Goal: Task Accomplishment & Management: Manage account settings

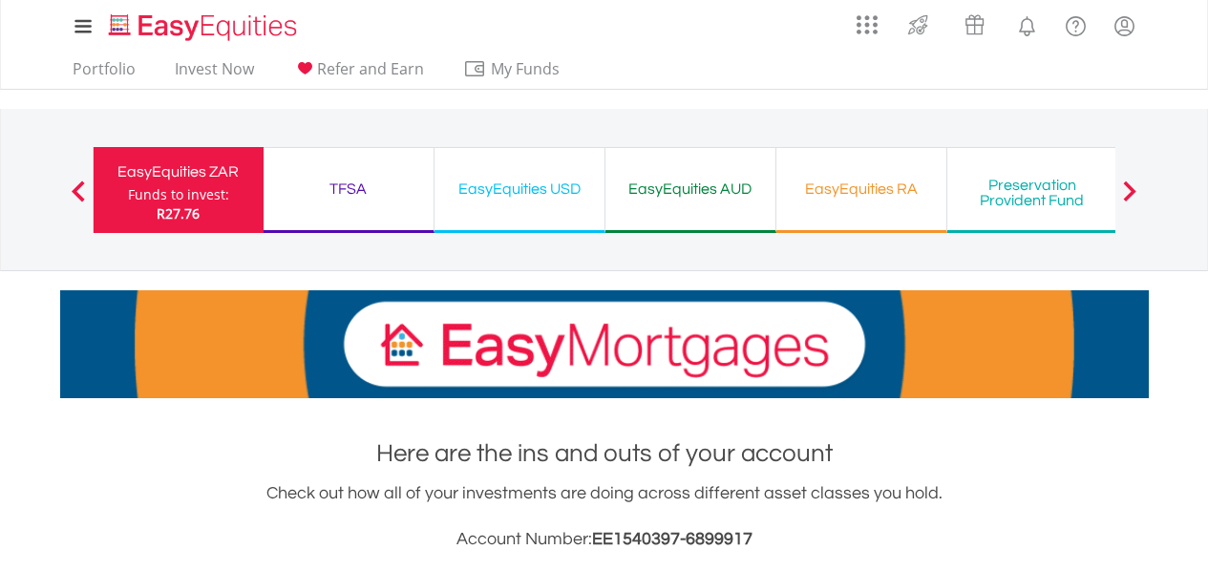
scroll to position [4182, 0]
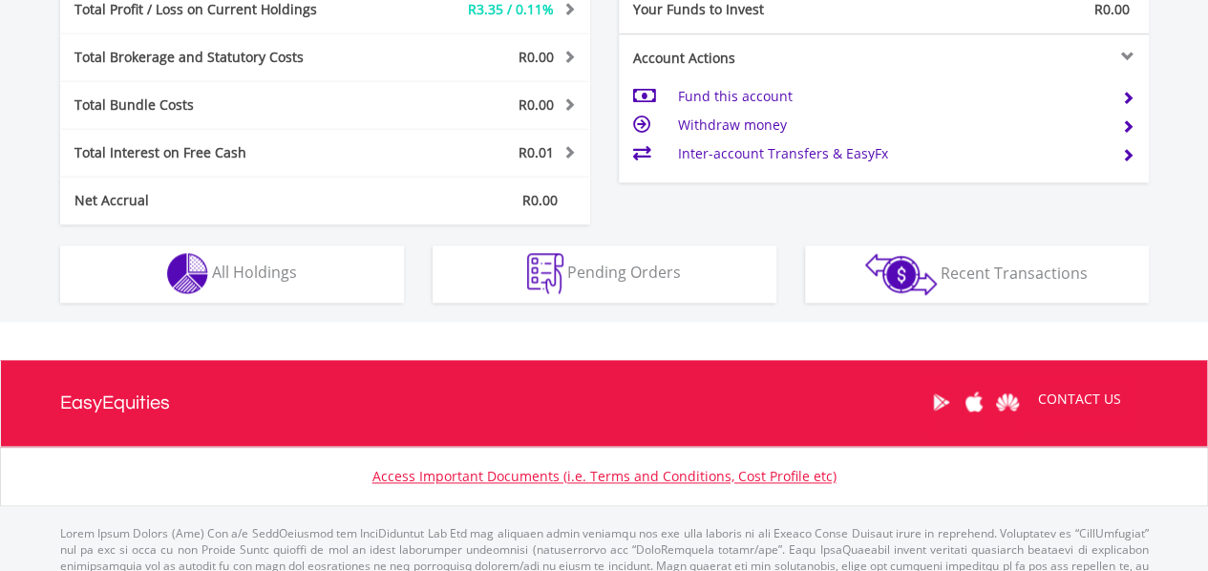
scroll to position [1022, 0]
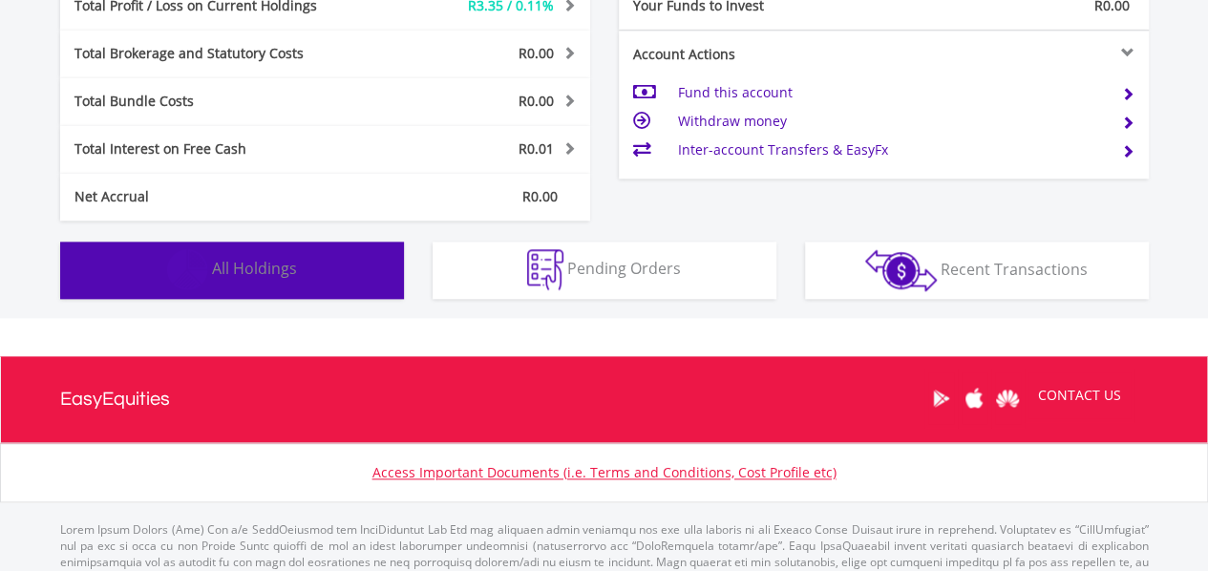
click at [238, 255] on button "Holdings All Holdings" at bounding box center [232, 270] width 344 height 57
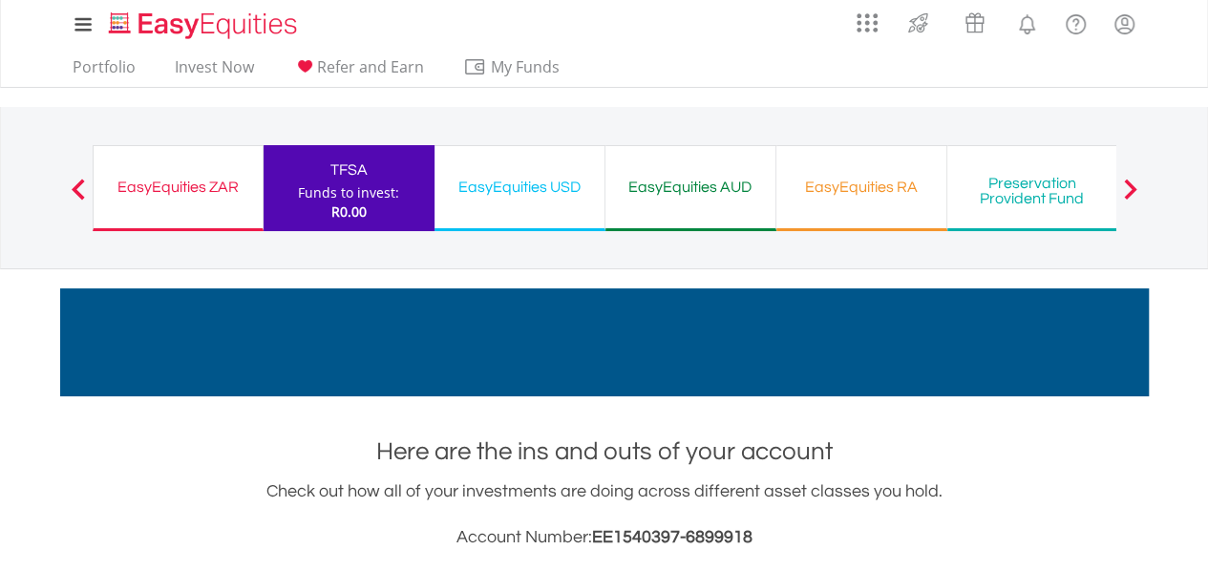
scroll to position [0, 0]
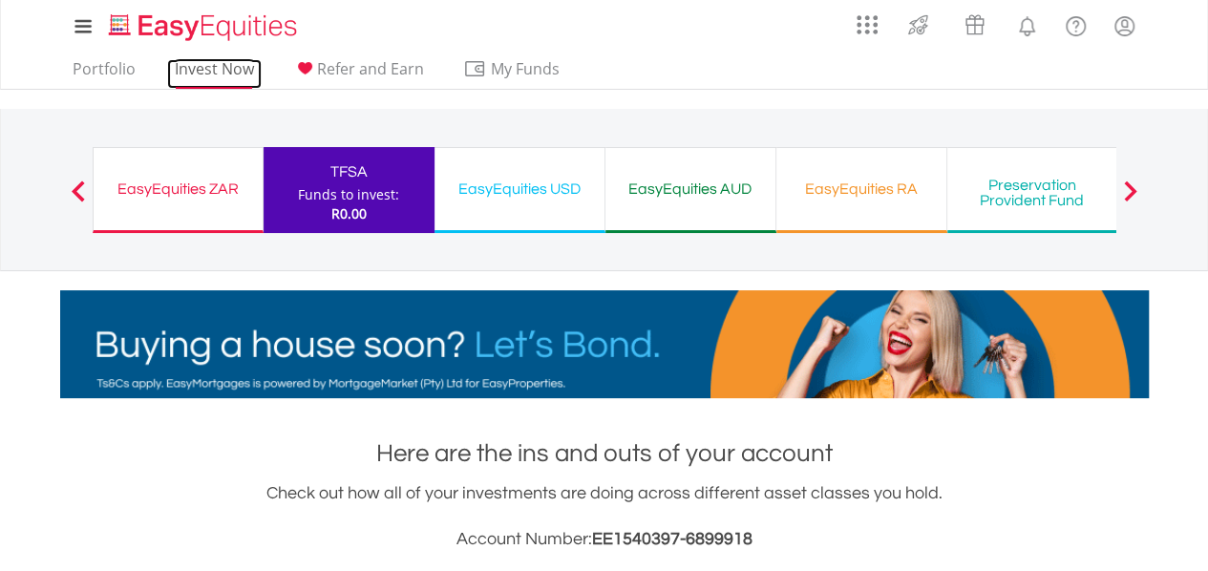
click at [231, 64] on link "Invest Now" at bounding box center [214, 74] width 95 height 30
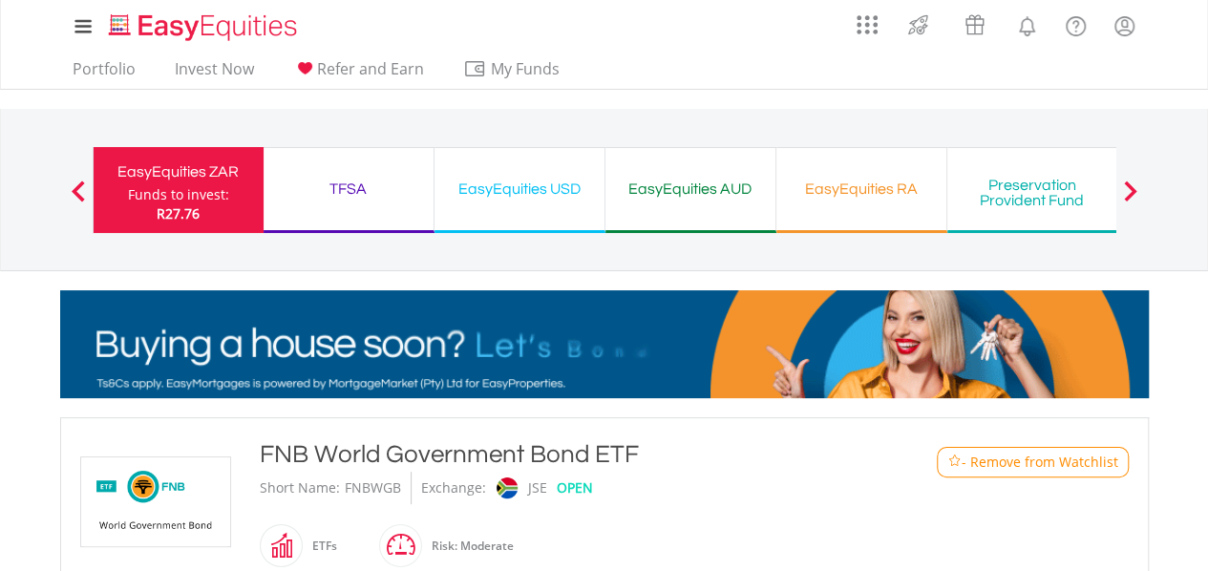
drag, startPoint x: 651, startPoint y: 446, endPoint x: 264, endPoint y: 451, distance: 386.9
click at [264, 451] on div "FNB World Government Bond ETF" at bounding box center [560, 455] width 600 height 34
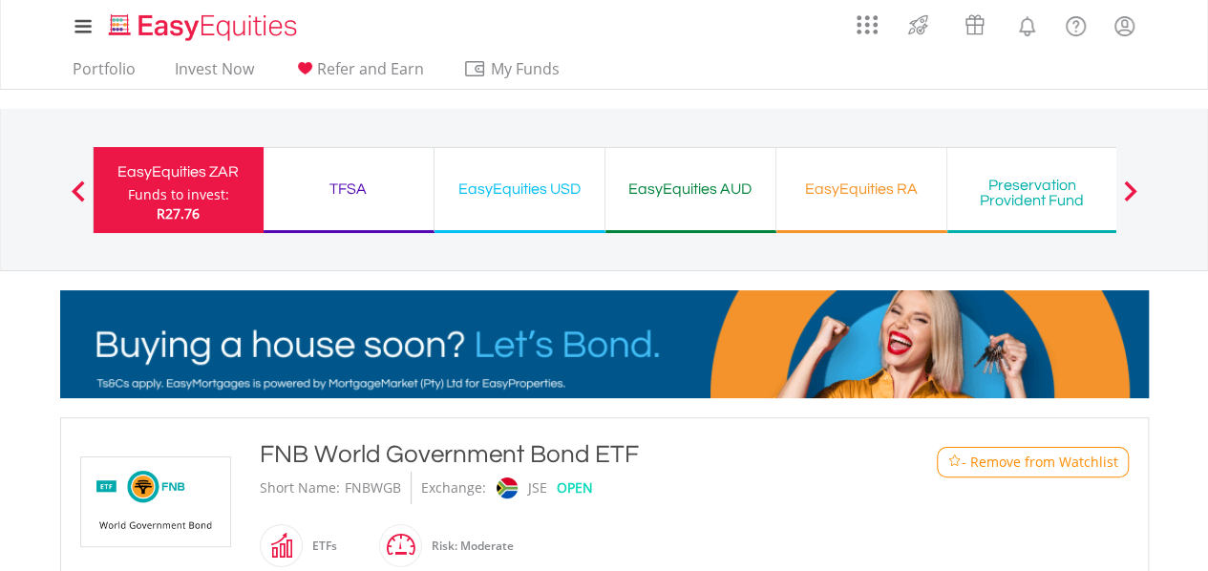
copy div "FNB World Government Bond ETF"
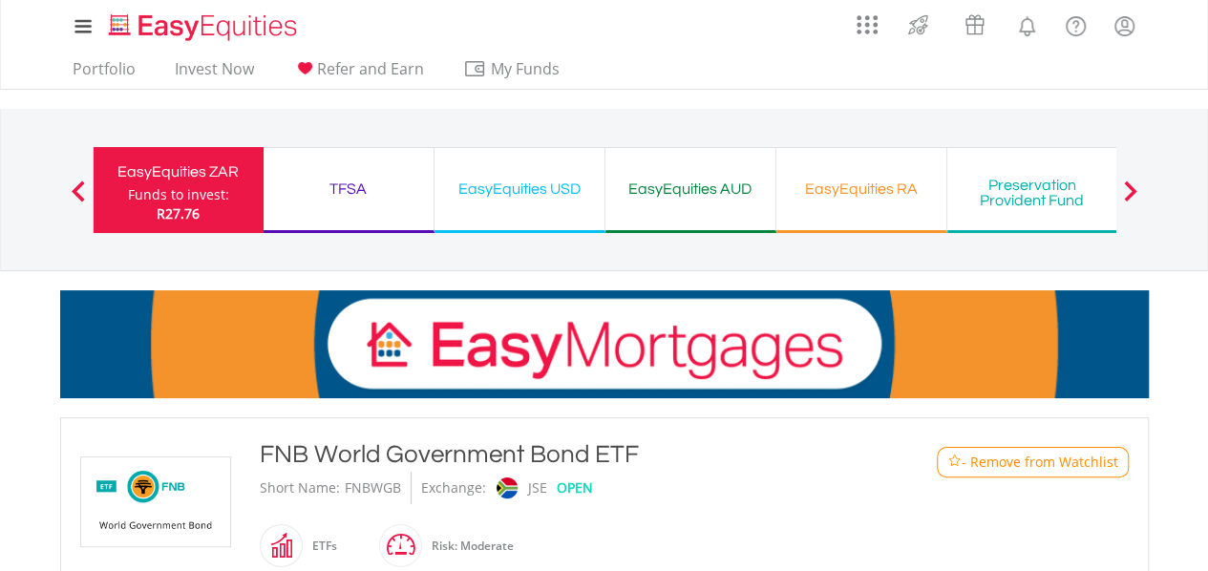
click at [1066, 471] on button "- Remove from Watchlist" at bounding box center [1033, 462] width 192 height 31
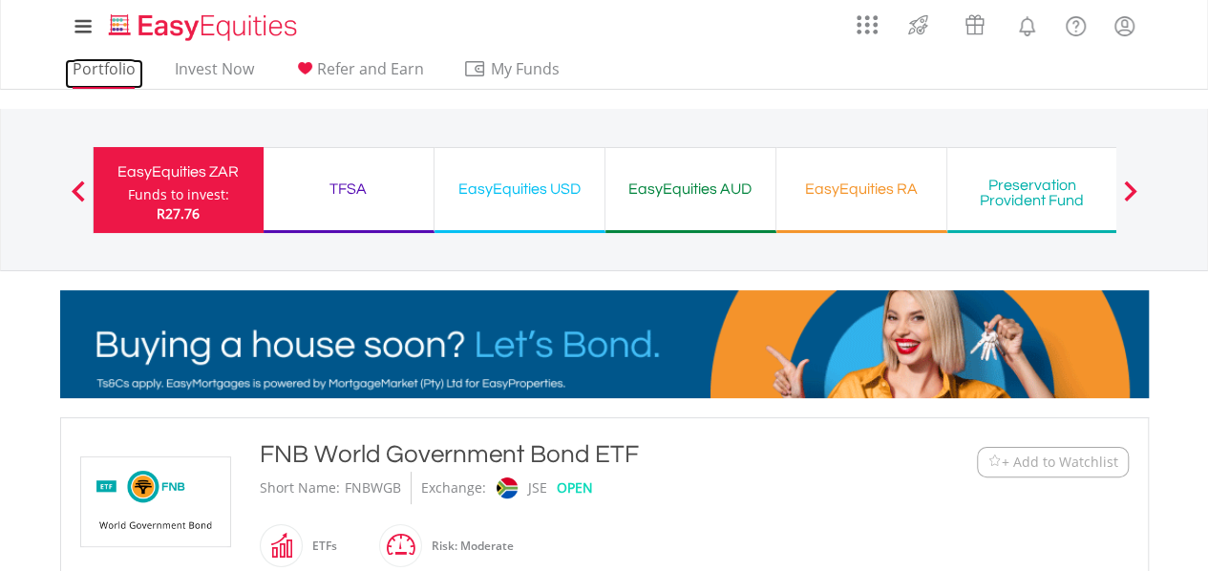
click at [109, 75] on link "Portfolio" at bounding box center [104, 74] width 78 height 30
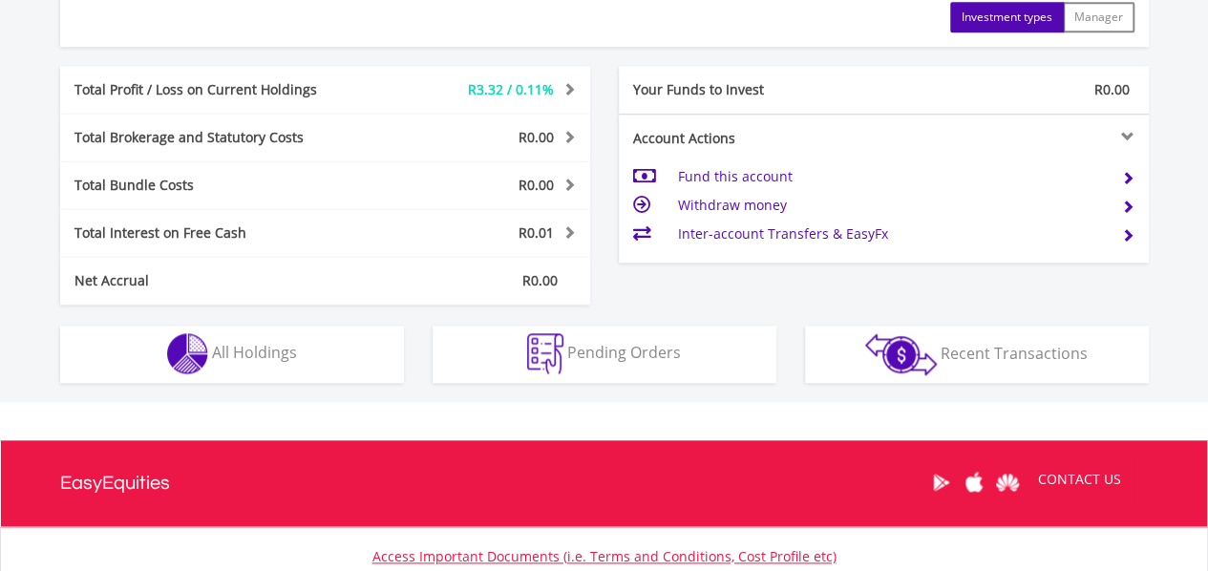
scroll to position [942, 0]
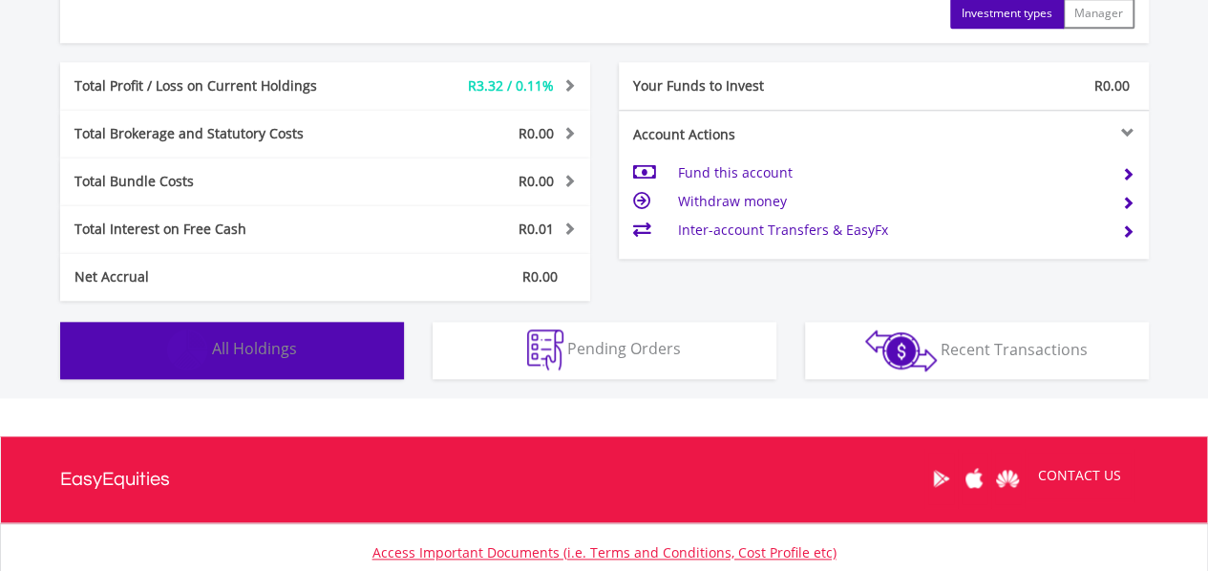
click at [330, 352] on button "Holdings All Holdings" at bounding box center [232, 350] width 344 height 57
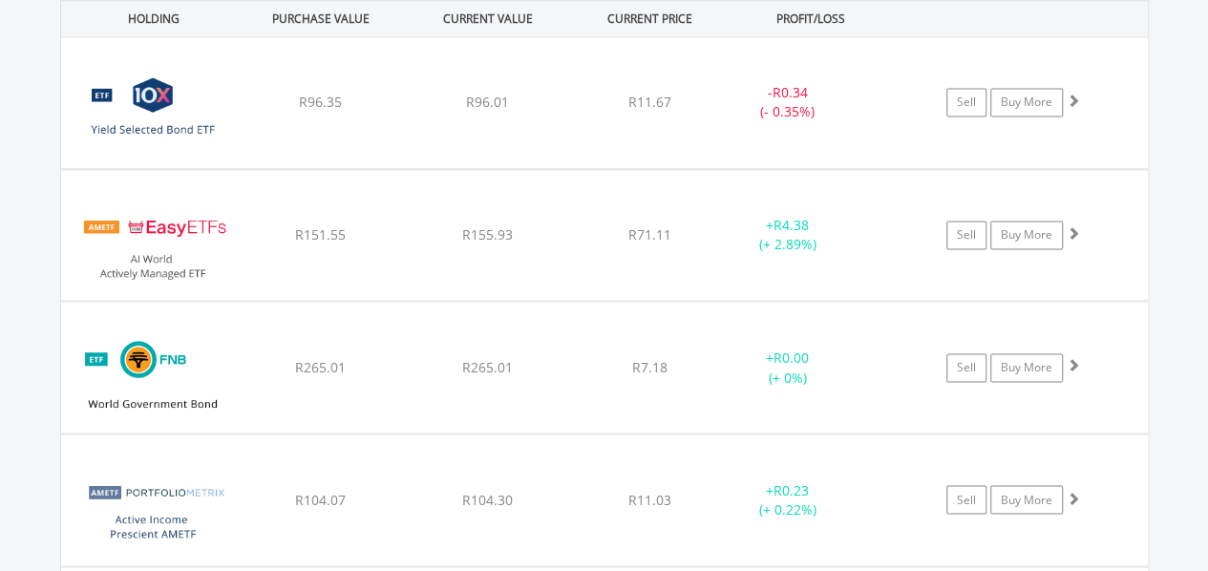
scroll to position [1440, 0]
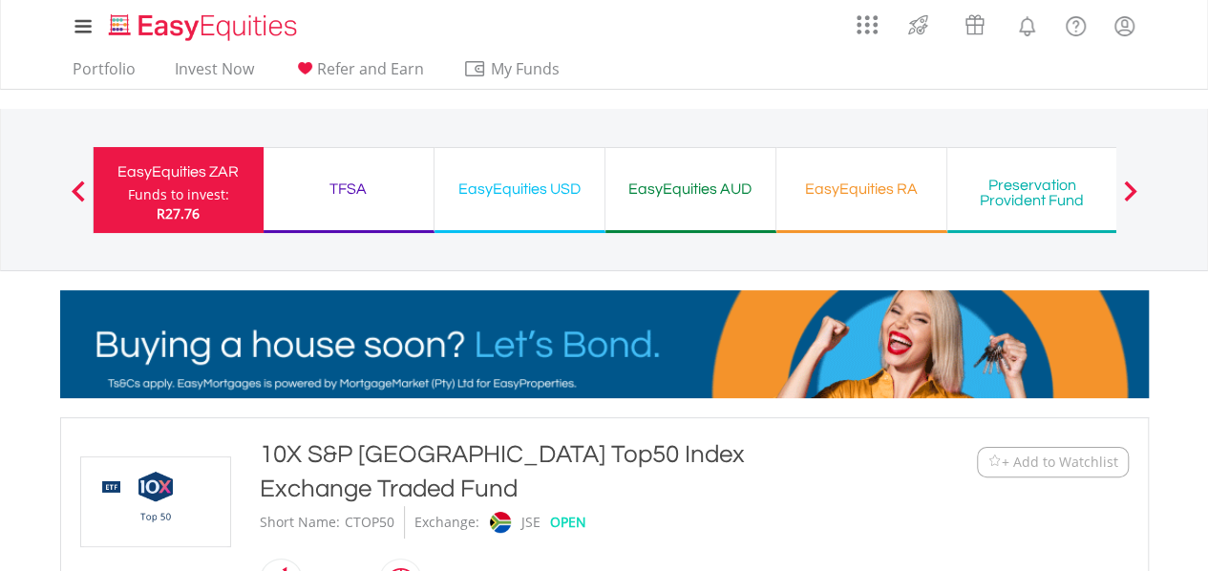
drag, startPoint x: 329, startPoint y: 481, endPoint x: 261, endPoint y: 450, distance: 74.8
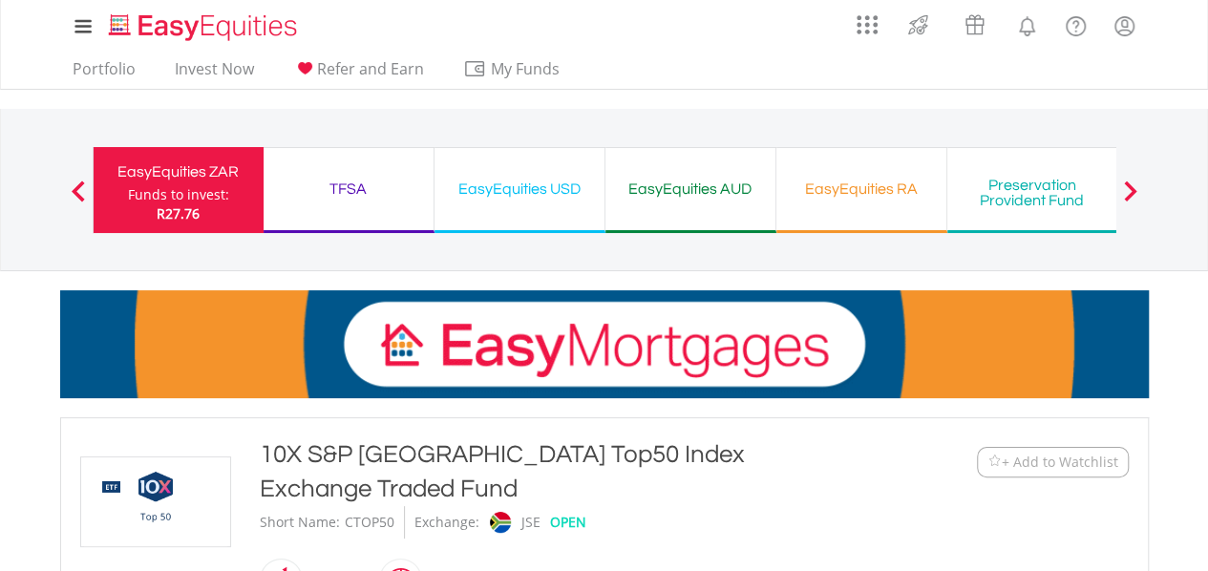
click at [261, 450] on div "10X S&P [GEOGRAPHIC_DATA] Top50 Index Exchange Traded Fund" at bounding box center [560, 472] width 600 height 69
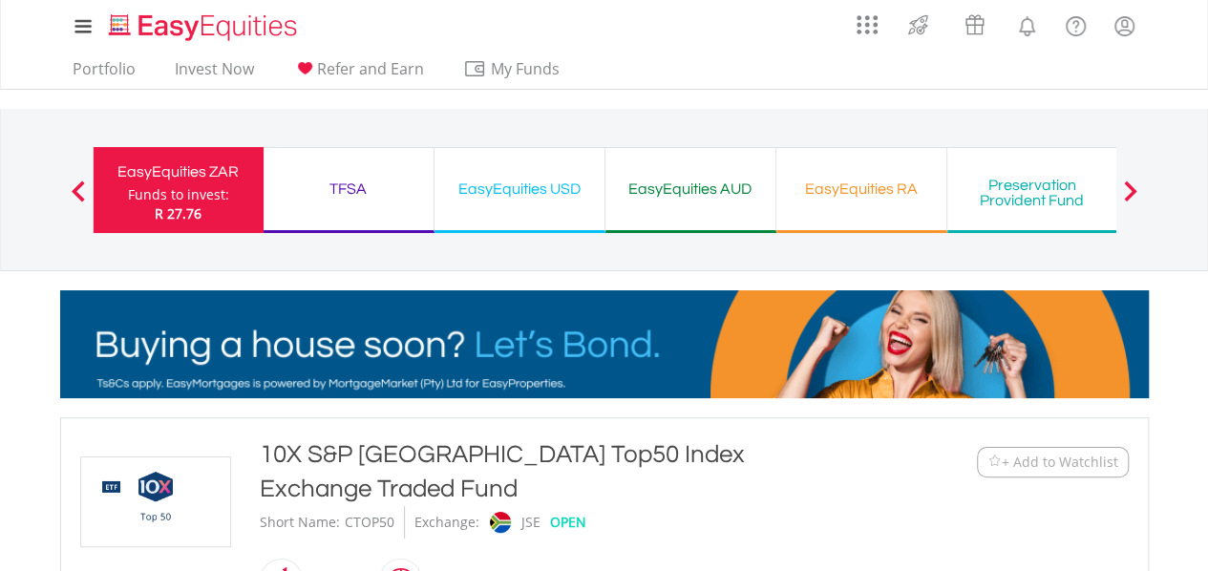
drag, startPoint x: 327, startPoint y: 494, endPoint x: 264, endPoint y: 452, distance: 75.8
click at [264, 452] on div "10X S&P [GEOGRAPHIC_DATA] Top50 Index Exchange Traded Fund" at bounding box center [560, 472] width 600 height 69
copy div "10X S&P [GEOGRAPHIC_DATA] Top50 Index Exchange Traded Fund"
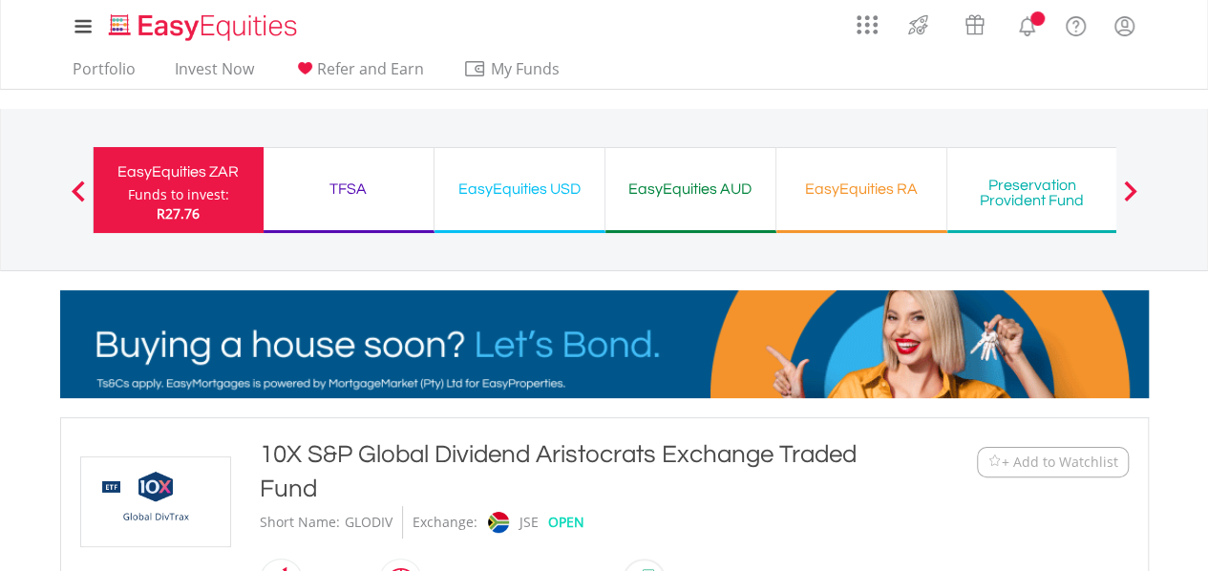
drag, startPoint x: 321, startPoint y: 490, endPoint x: 264, endPoint y: 446, distance: 72.2
click at [264, 446] on div "10X S&P Global Dividend Aristocrats Exchange Traded Fund" at bounding box center [560, 472] width 600 height 69
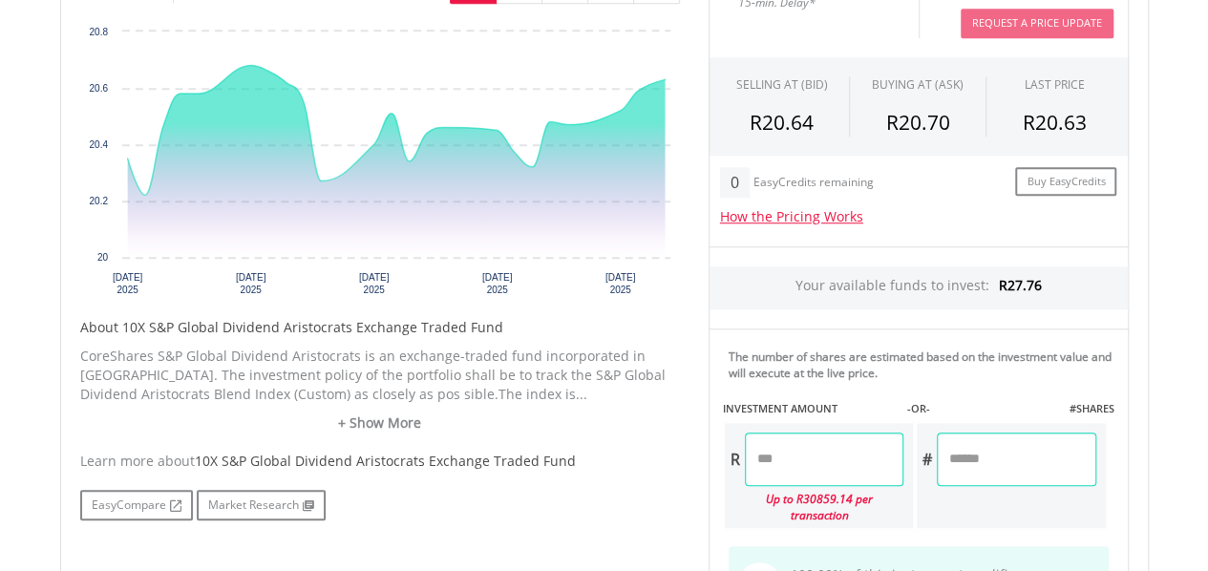
scroll to position [692, 0]
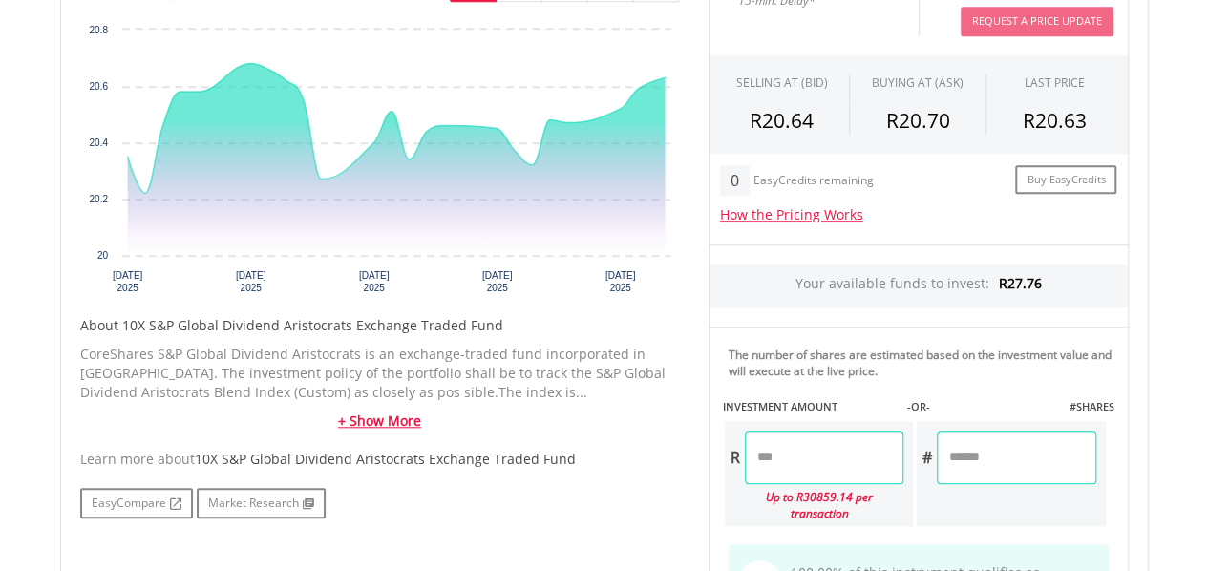
click at [376, 417] on link "+ Show More" at bounding box center [380, 421] width 600 height 19
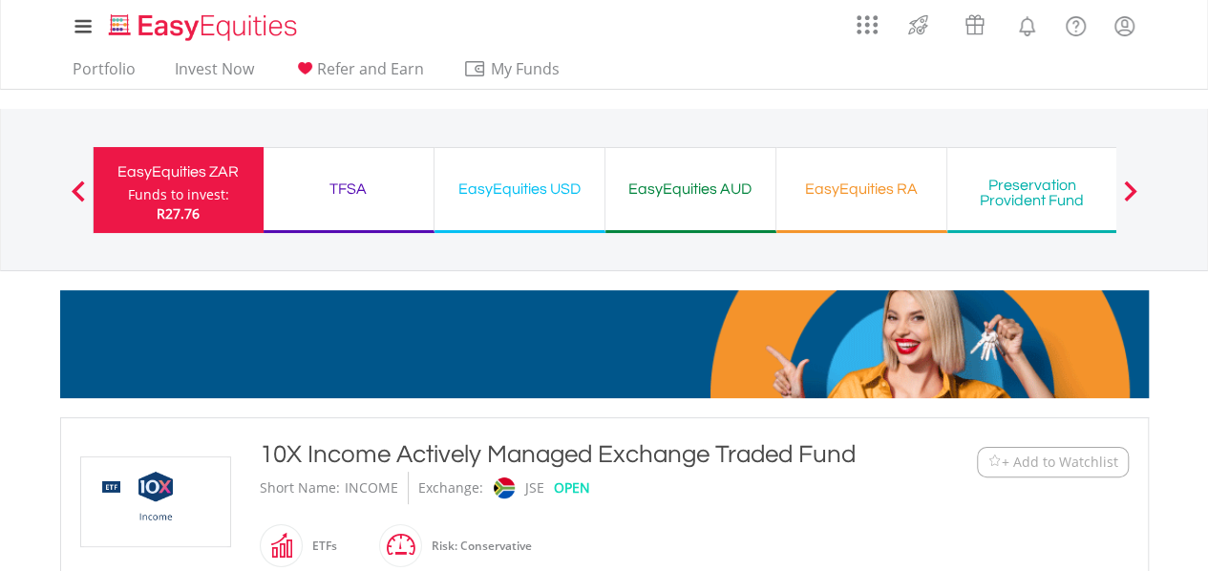
click at [264, 462] on div "10X Income Actively Managed Exchange Traded Fund Short Name: INCOME Exchange: J…" at bounding box center [560, 506] width 629 height 137
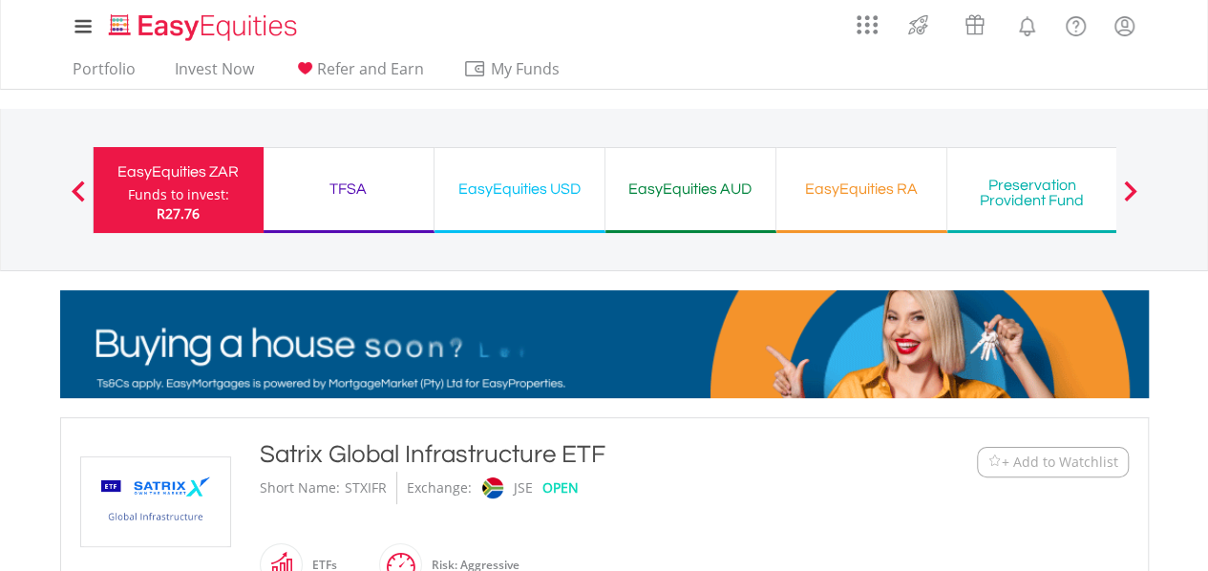
click at [264, 454] on div "Satrix Global Infrastructure ETF" at bounding box center [560, 455] width 600 height 34
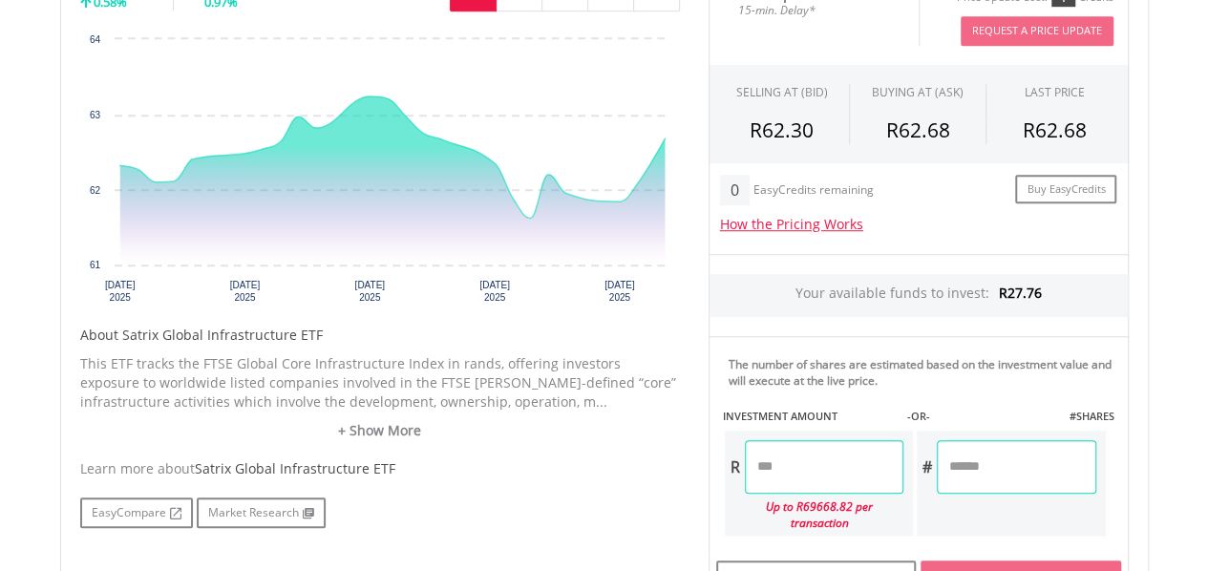
scroll to position [671, 0]
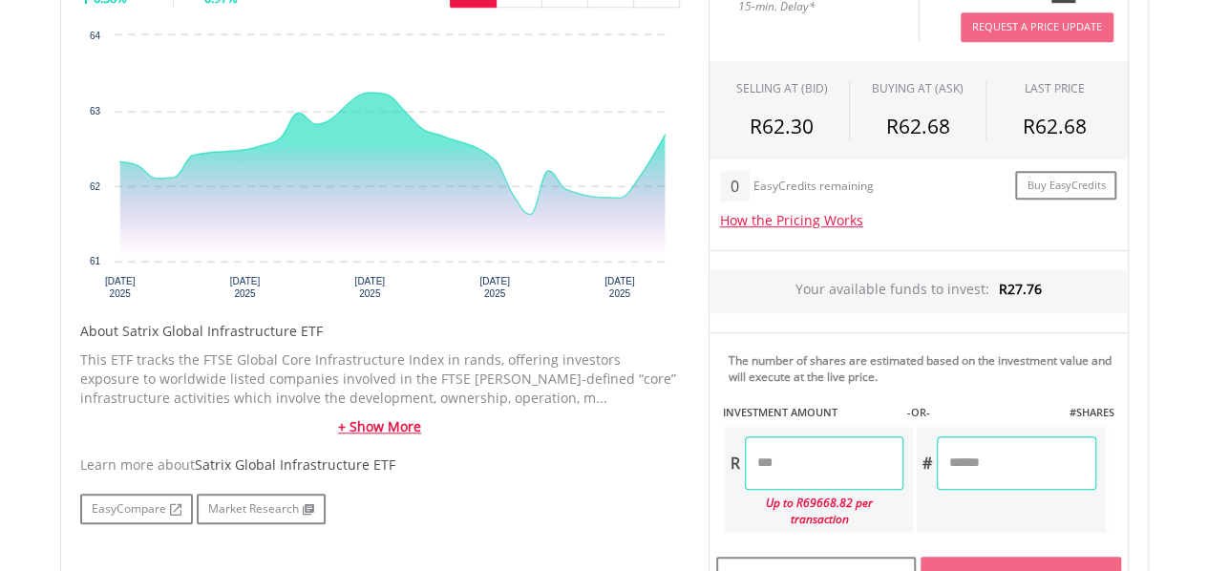
click at [395, 428] on link "+ Show More" at bounding box center [380, 426] width 600 height 19
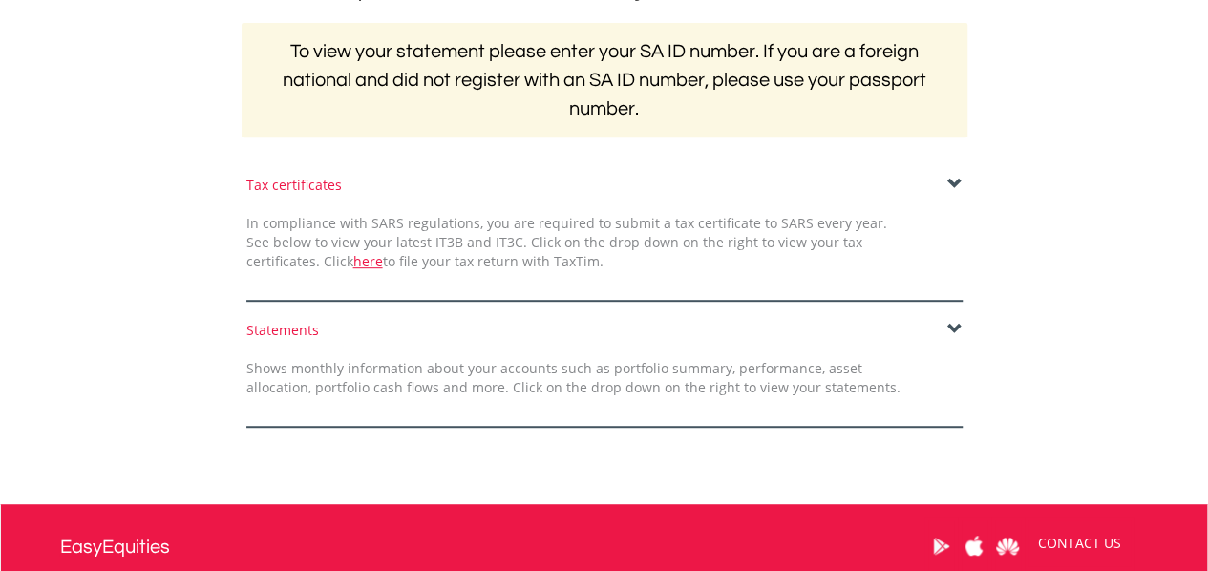
scroll to position [423, 0]
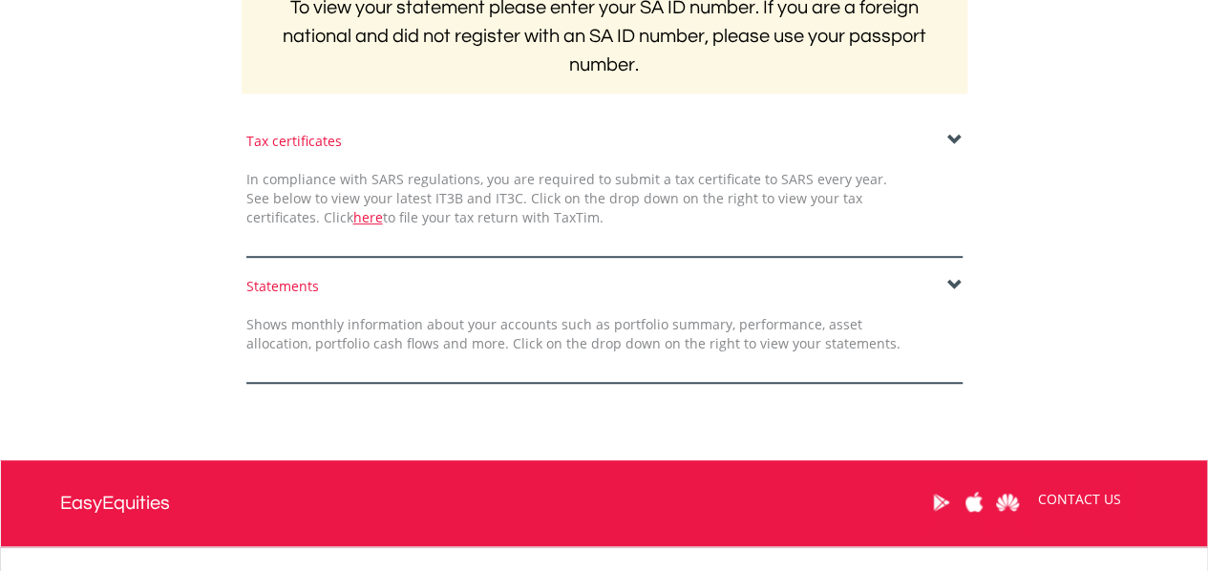
click at [1207, 365] on html "My Investments Invest Now New Listings Sell My Recurring Investments Pending Or…" at bounding box center [604, 164] width 1208 height 1175
click at [951, 284] on span at bounding box center [955, 285] width 15 height 15
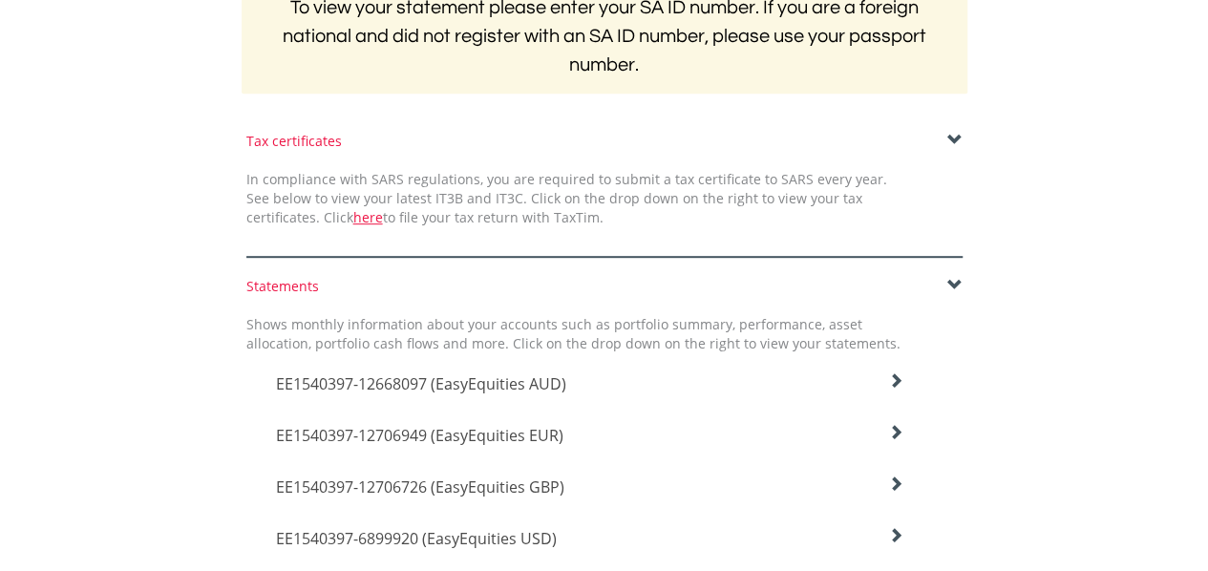
click at [552, 384] on span "EE1540397-12668097 (EasyEquities AUD)" at bounding box center [421, 384] width 290 height 21
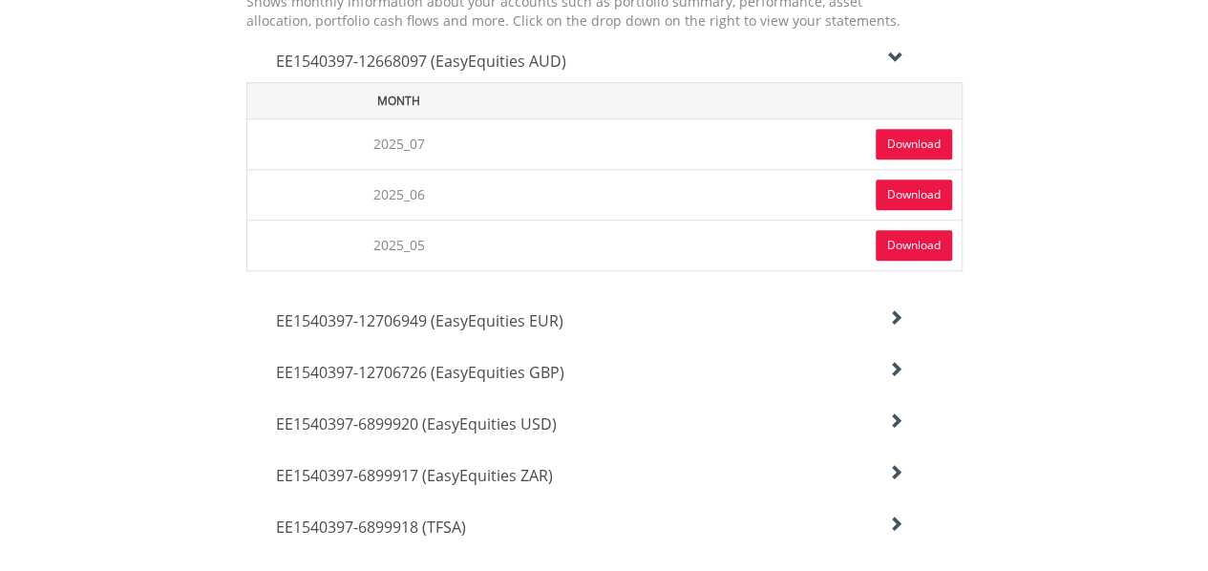
scroll to position [750, 0]
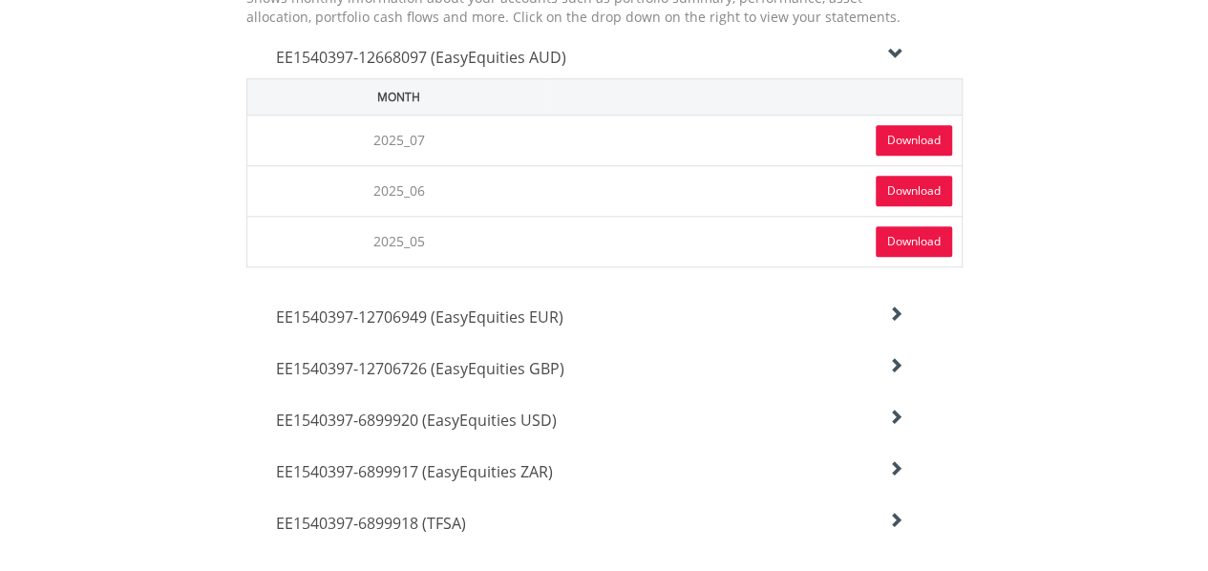
click at [919, 139] on link "Download" at bounding box center [914, 140] width 76 height 31
click at [897, 58] on icon at bounding box center [895, 54] width 15 height 15
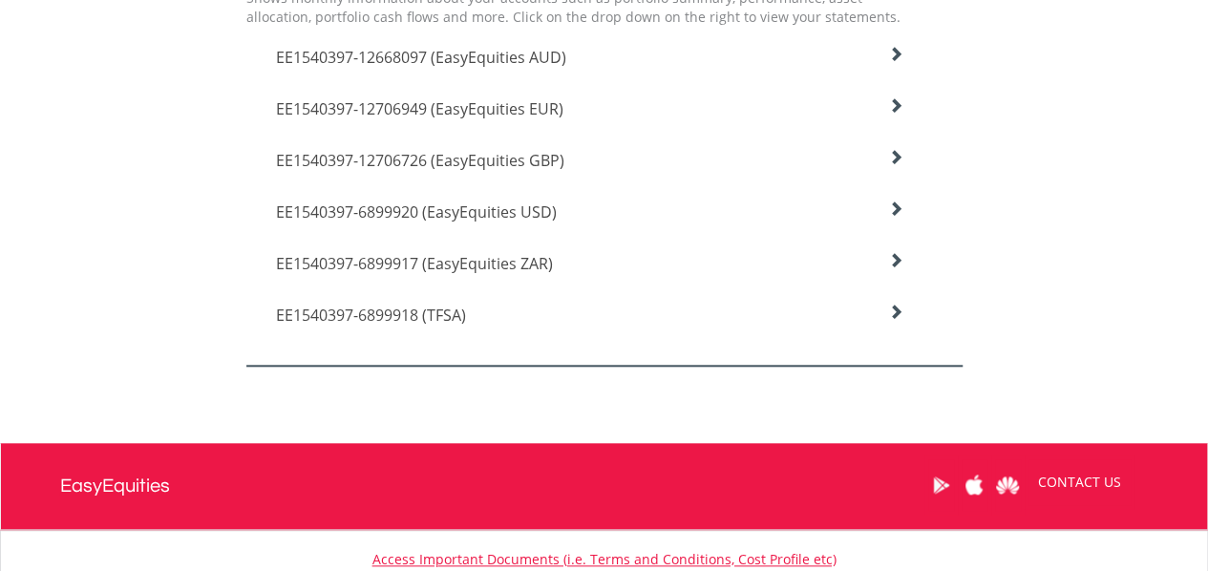
click at [897, 62] on icon at bounding box center [895, 54] width 15 height 15
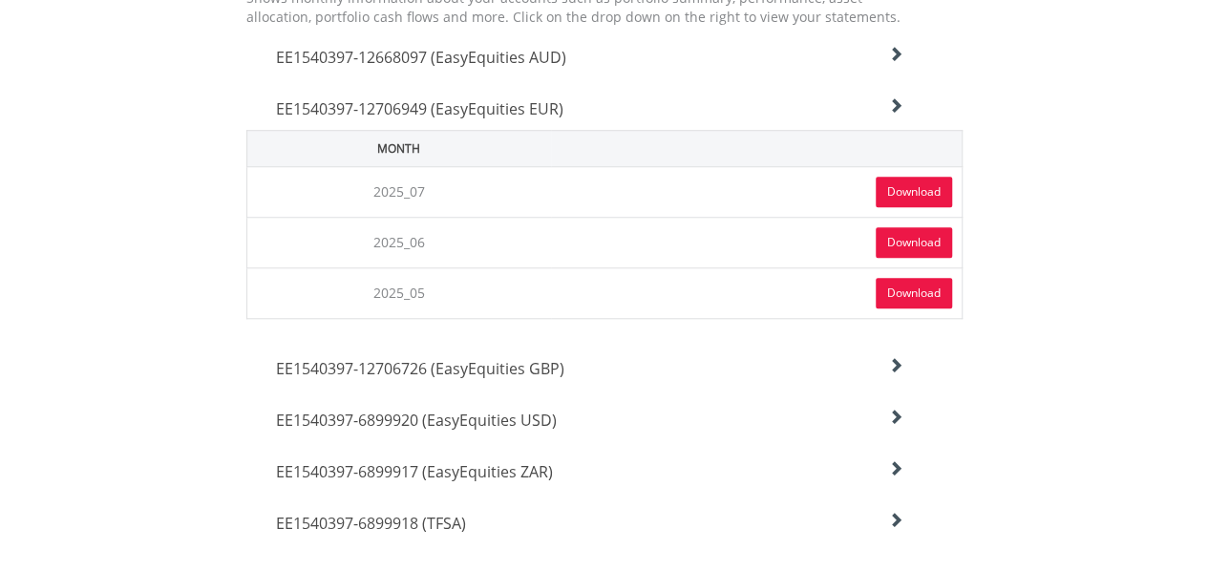
click at [924, 181] on link "Download" at bounding box center [914, 192] width 76 height 31
click at [898, 194] on link "Download" at bounding box center [914, 192] width 76 height 31
click at [890, 62] on icon at bounding box center [895, 54] width 15 height 15
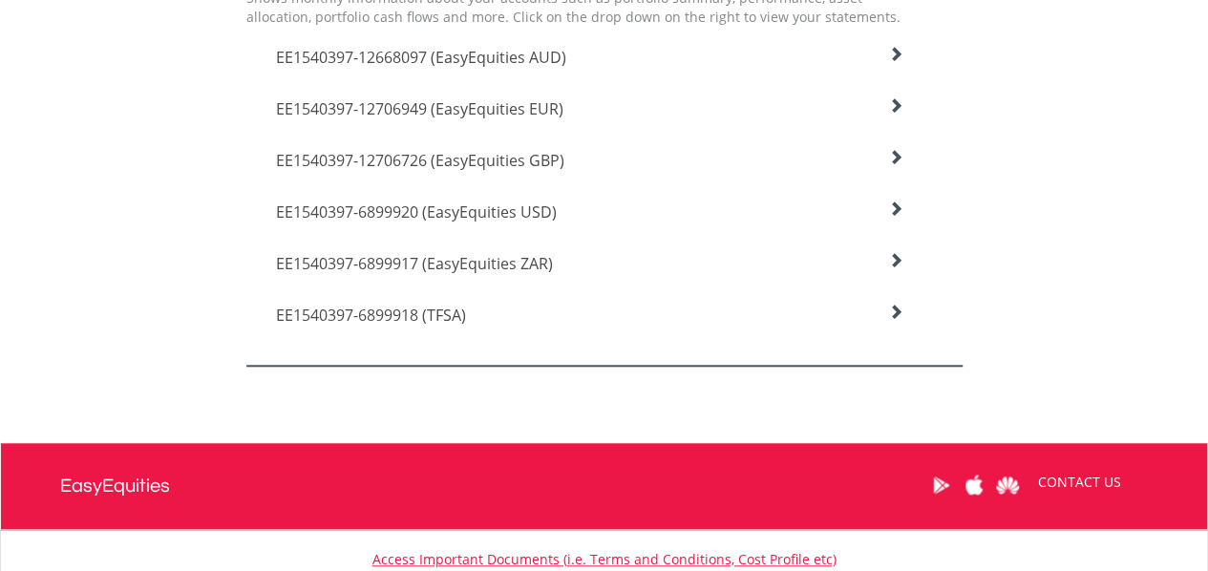
click at [898, 62] on icon at bounding box center [895, 54] width 15 height 15
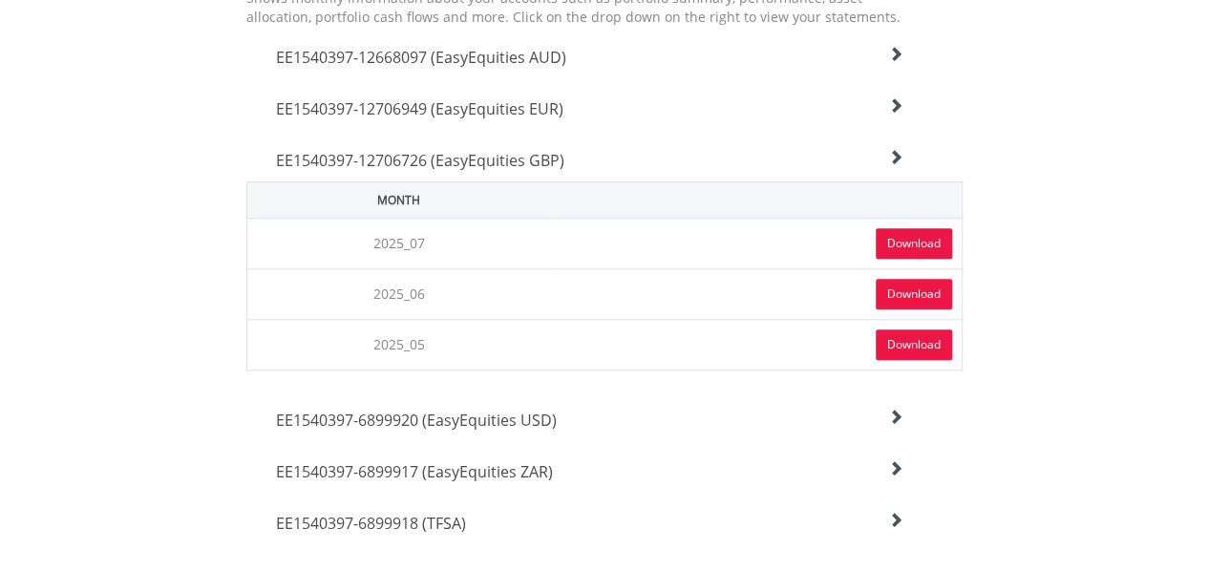
click at [883, 243] on link "Download" at bounding box center [914, 243] width 76 height 31
click at [885, 69] on h4 "EE1540397-12706949 (EasyEquities EUR)" at bounding box center [590, 57] width 629 height 23
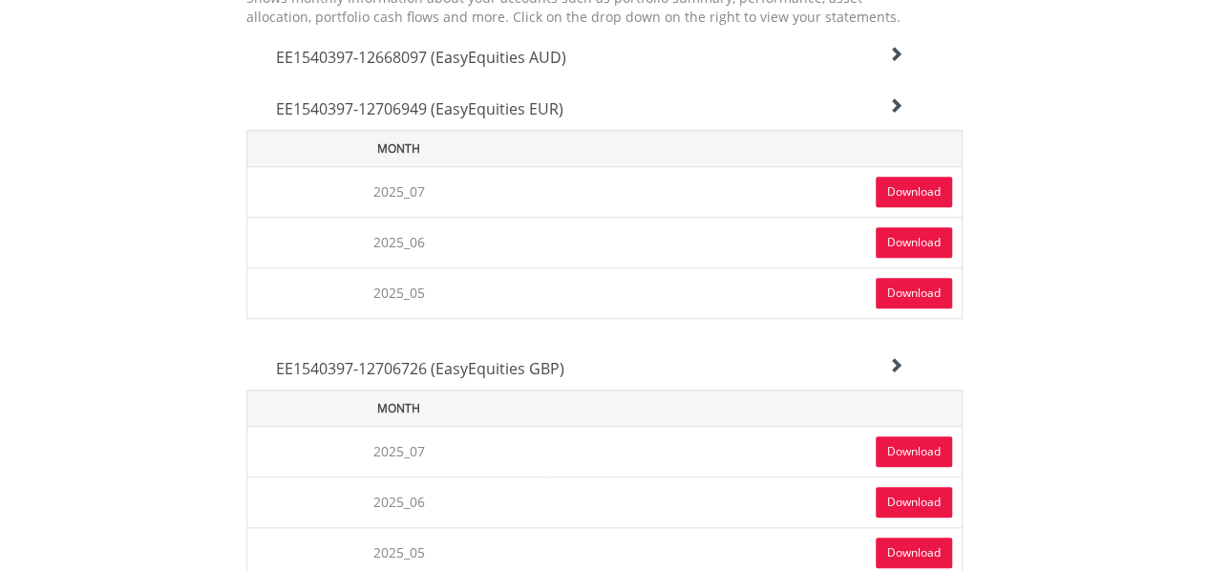
click at [913, 189] on link "Download" at bounding box center [914, 192] width 76 height 31
click at [888, 185] on link "Download" at bounding box center [914, 192] width 76 height 31
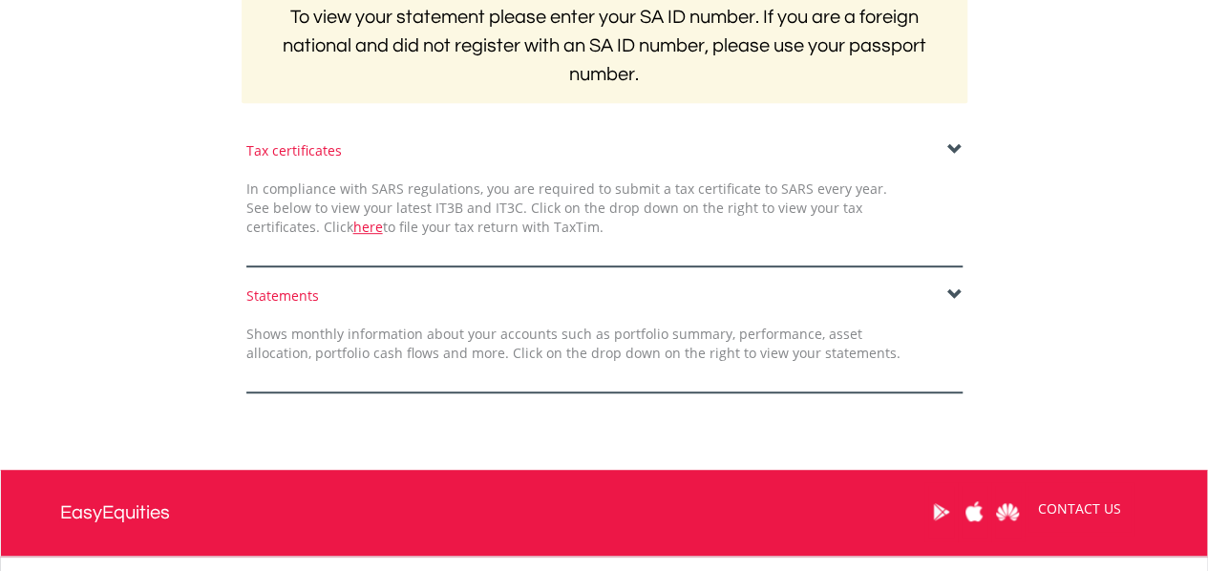
scroll to position [417, 0]
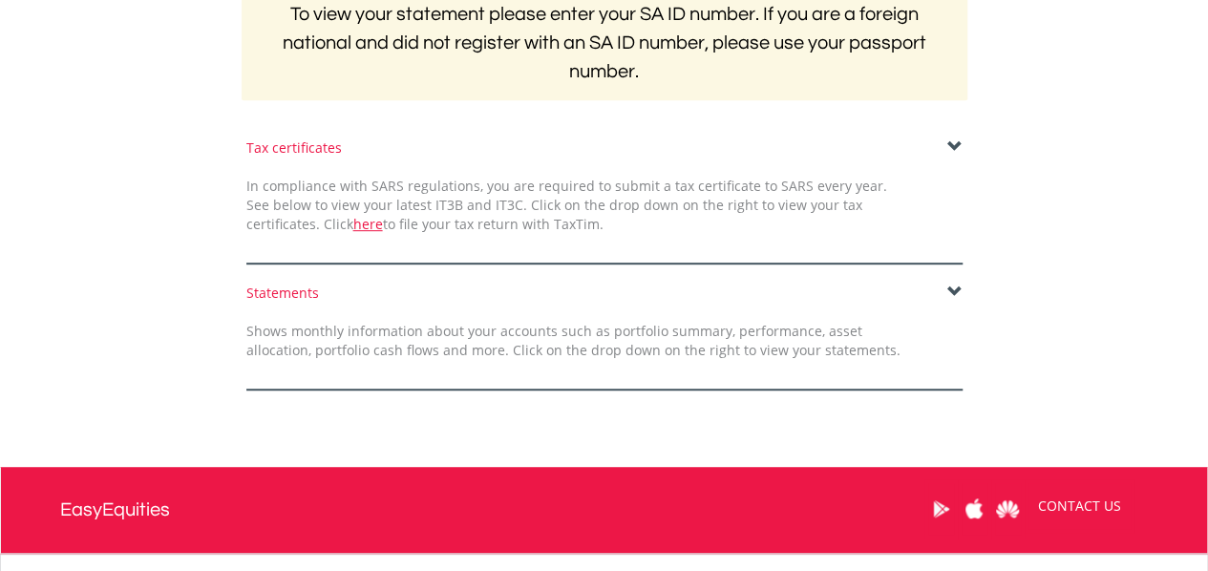
click at [950, 289] on span at bounding box center [955, 292] width 15 height 15
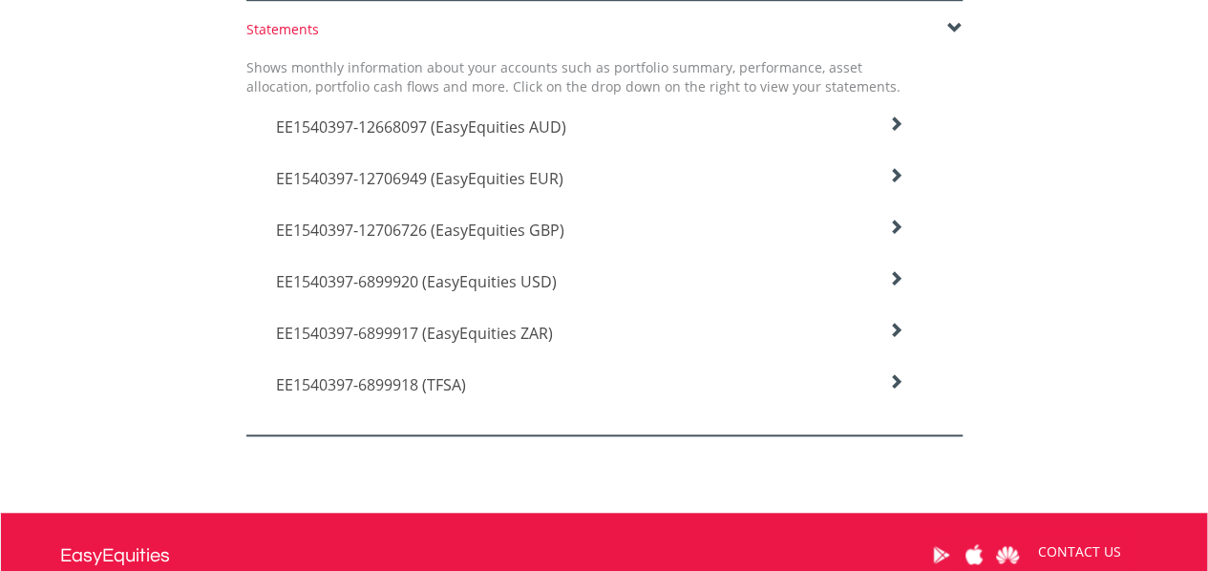
scroll to position [690, 0]
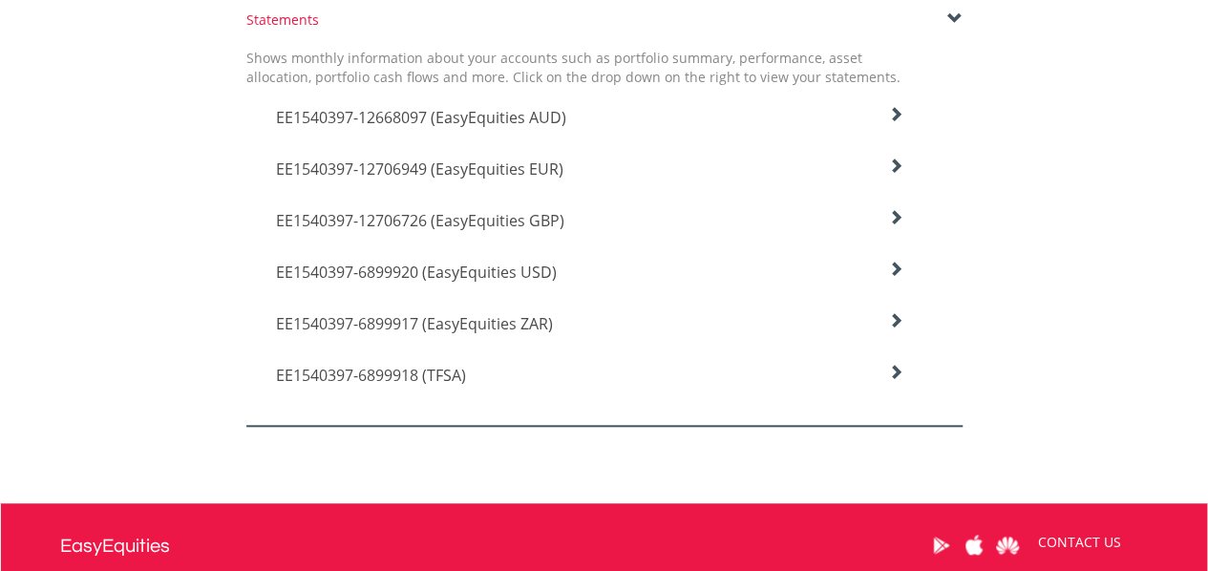
click at [873, 129] on h4 "EE1540397-6899917 (EasyEquities ZAR)" at bounding box center [590, 117] width 629 height 23
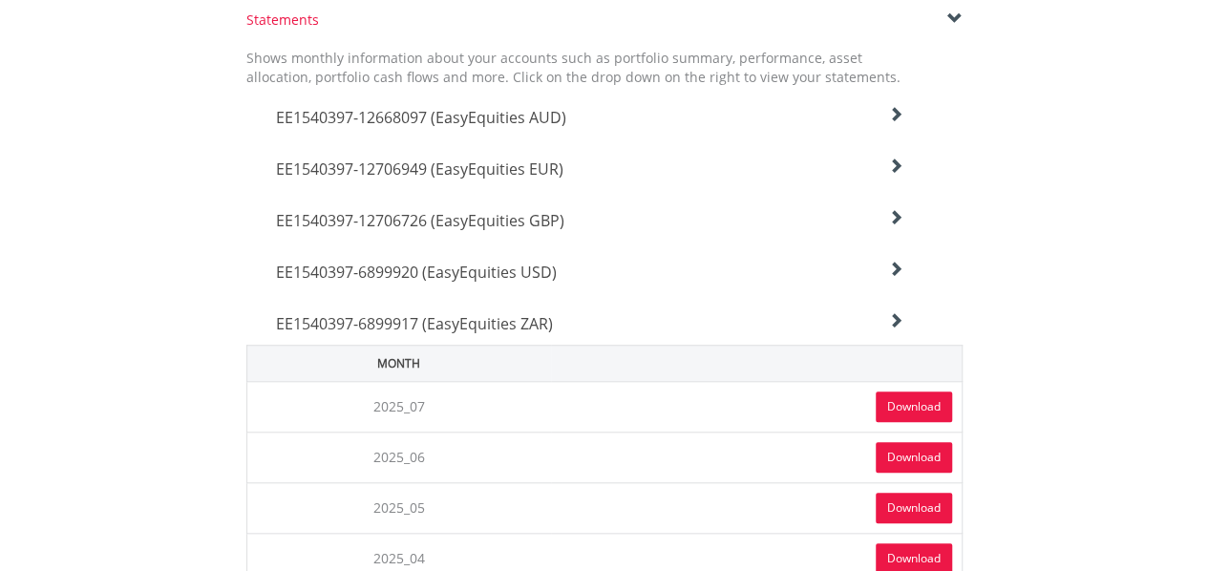
click at [908, 401] on link "Download" at bounding box center [914, 407] width 76 height 31
click at [895, 122] on icon at bounding box center [895, 114] width 15 height 15
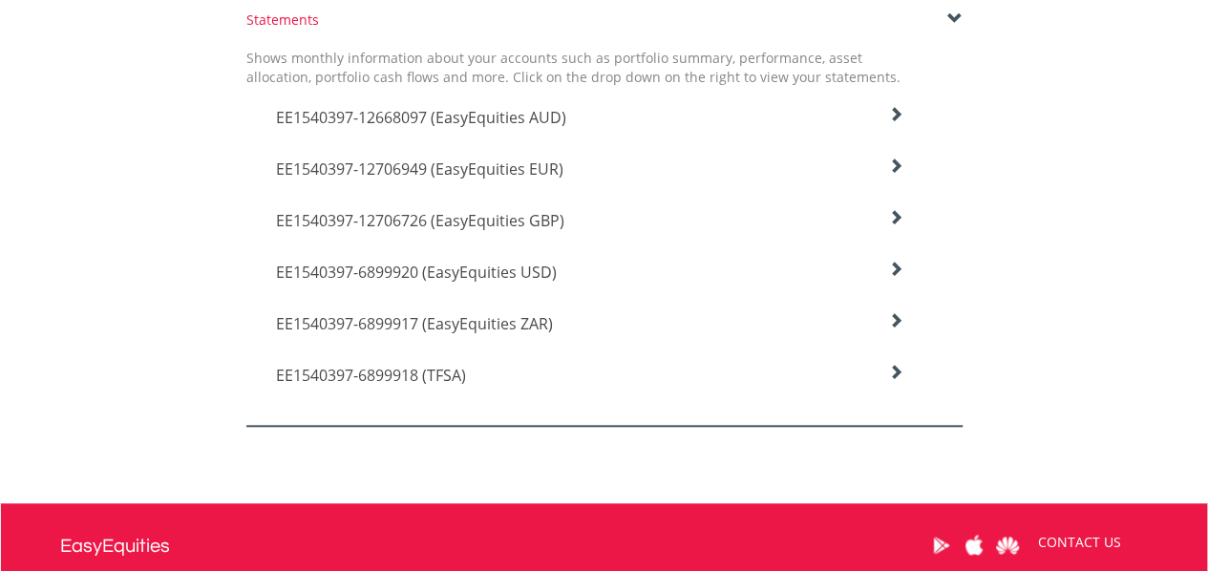
click at [892, 122] on icon at bounding box center [895, 114] width 15 height 15
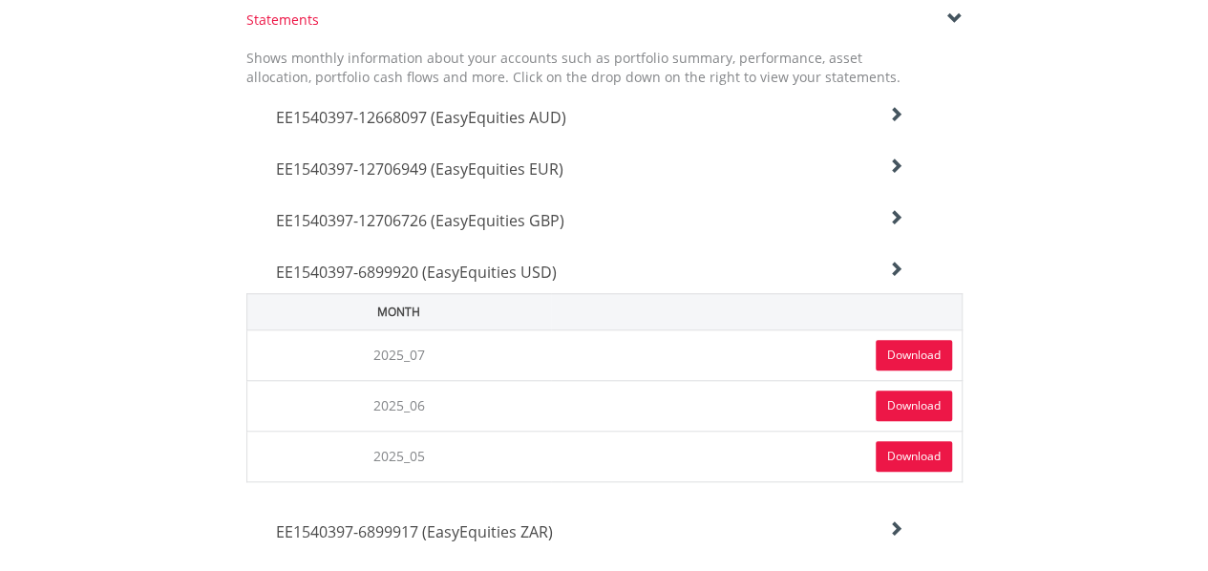
click at [917, 354] on link "Download" at bounding box center [914, 355] width 76 height 31
click at [899, 122] on icon at bounding box center [895, 114] width 15 height 15
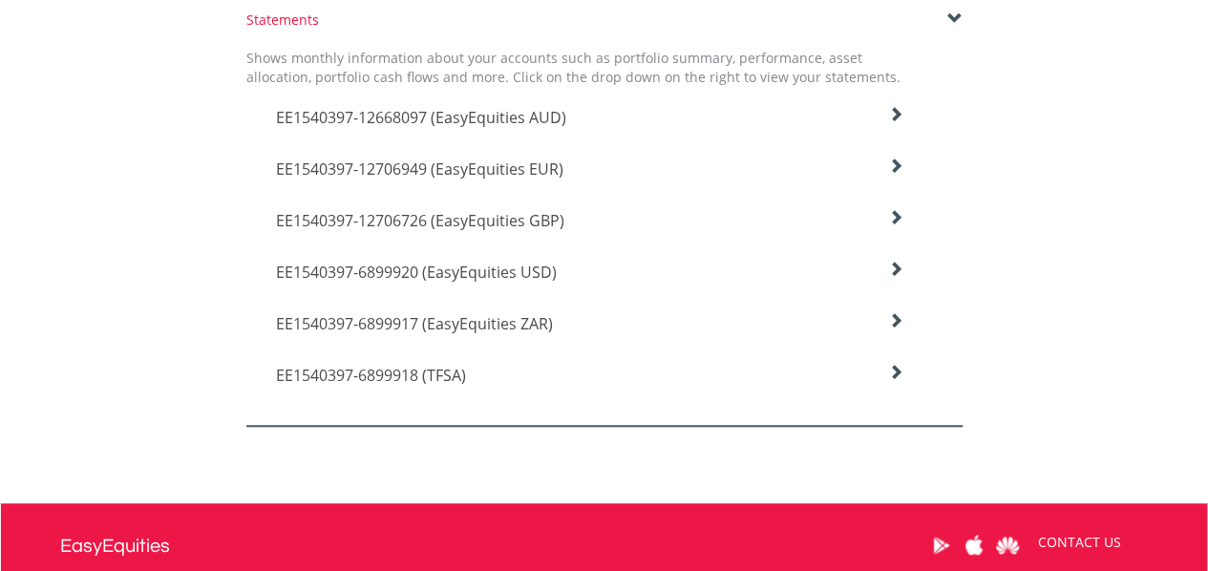
click at [894, 122] on icon at bounding box center [895, 114] width 15 height 15
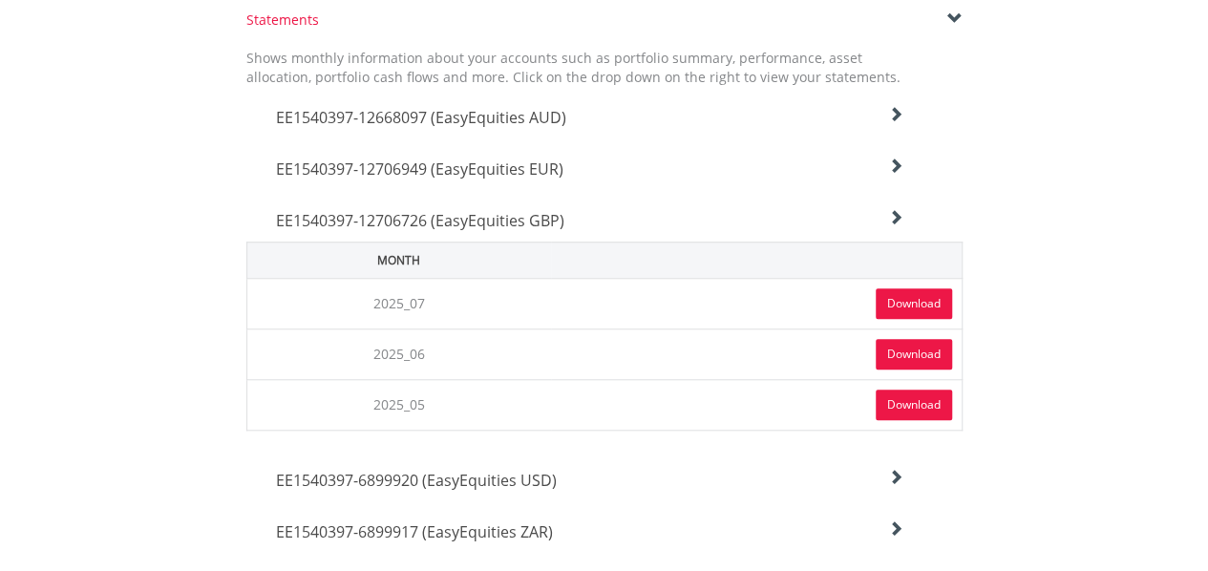
click at [906, 306] on link "Download" at bounding box center [914, 303] width 76 height 31
click at [908, 139] on div "EE1540397-12706726 (EasyEquities GBP)" at bounding box center [590, 113] width 657 height 52
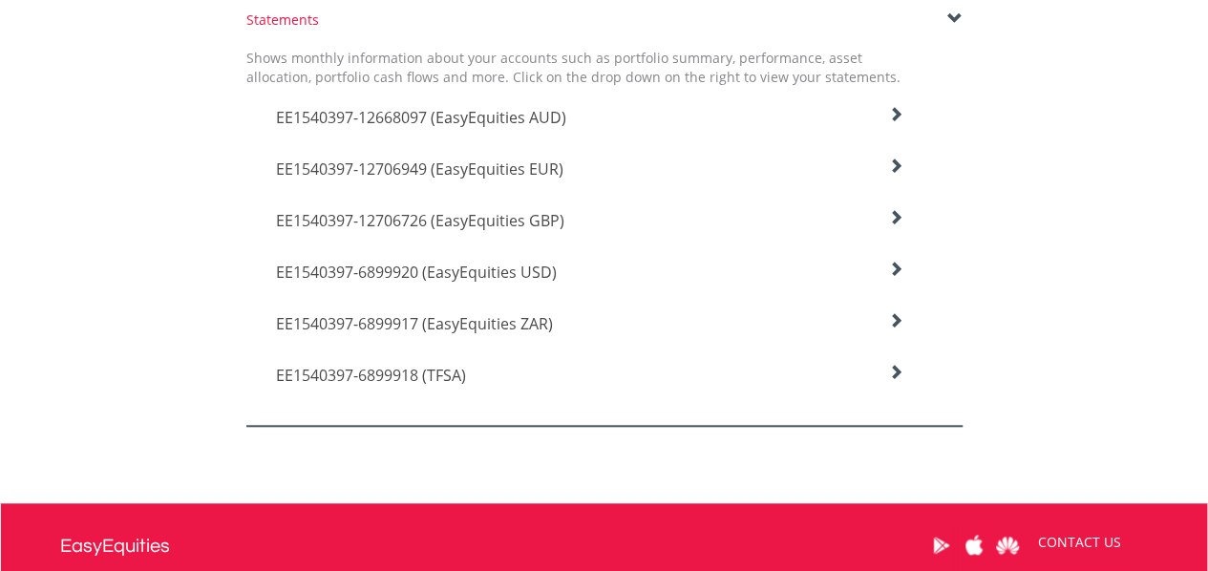
click at [894, 122] on icon at bounding box center [895, 114] width 15 height 15
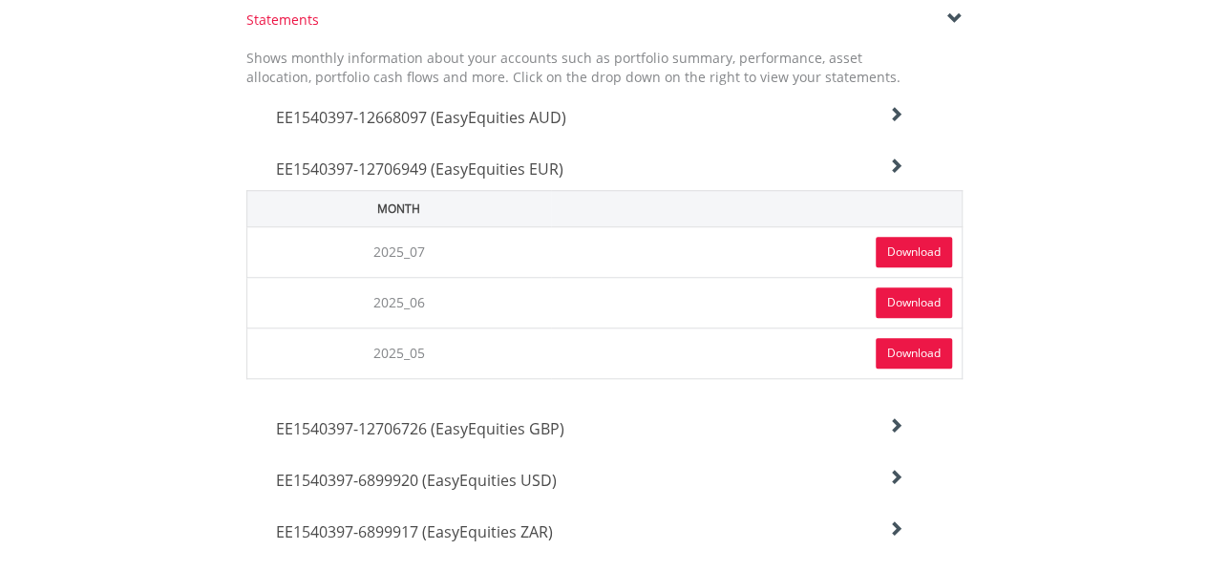
click at [917, 246] on link "Download" at bounding box center [914, 252] width 76 height 31
click at [906, 295] on link "Download" at bounding box center [914, 303] width 76 height 31
click at [913, 348] on link "Download" at bounding box center [914, 353] width 76 height 31
click at [898, 122] on icon at bounding box center [895, 114] width 15 height 15
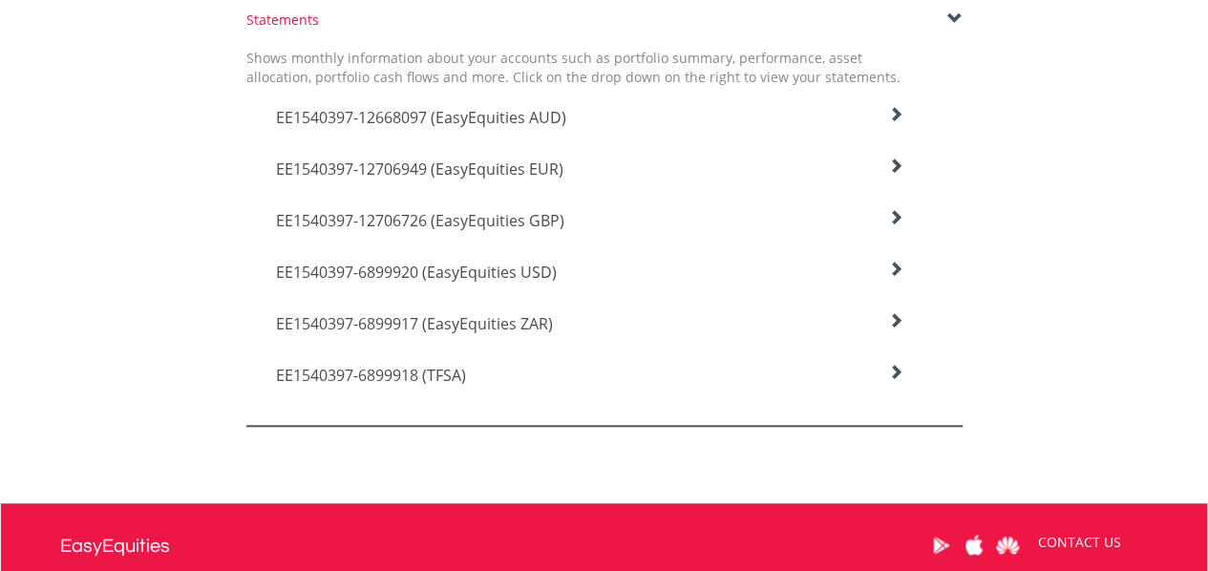
click at [900, 110] on icon at bounding box center [895, 114] width 15 height 15
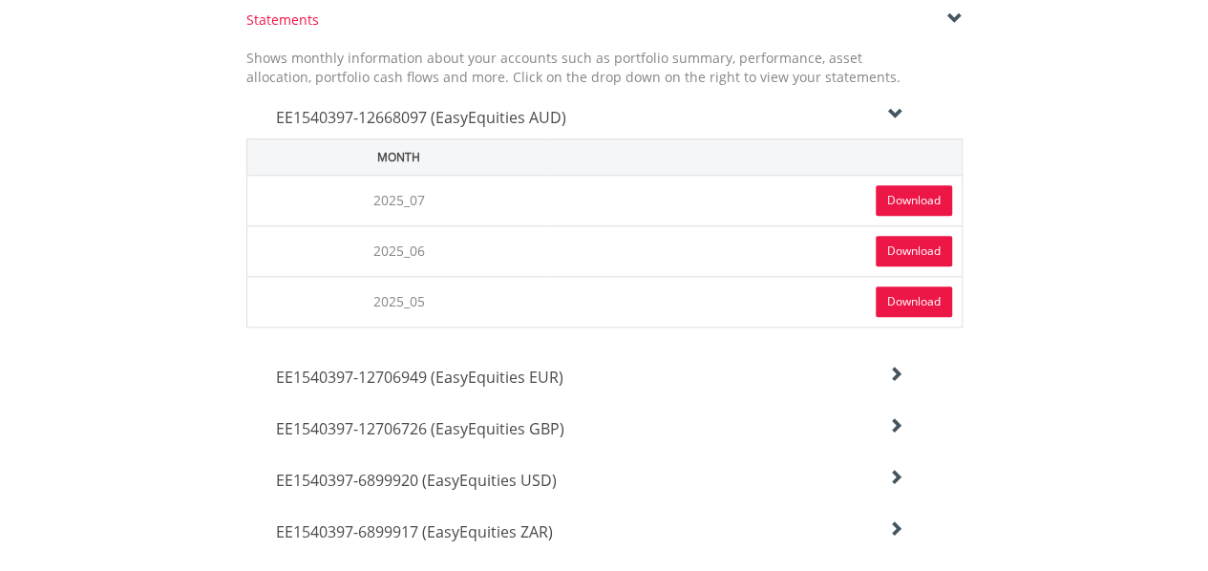
click at [897, 244] on link "Download" at bounding box center [914, 251] width 76 height 31
click at [911, 303] on link "Download" at bounding box center [914, 302] width 76 height 31
click at [890, 359] on div "EE1540397-12706949 (EasyEquities EUR)" at bounding box center [590, 373] width 657 height 52
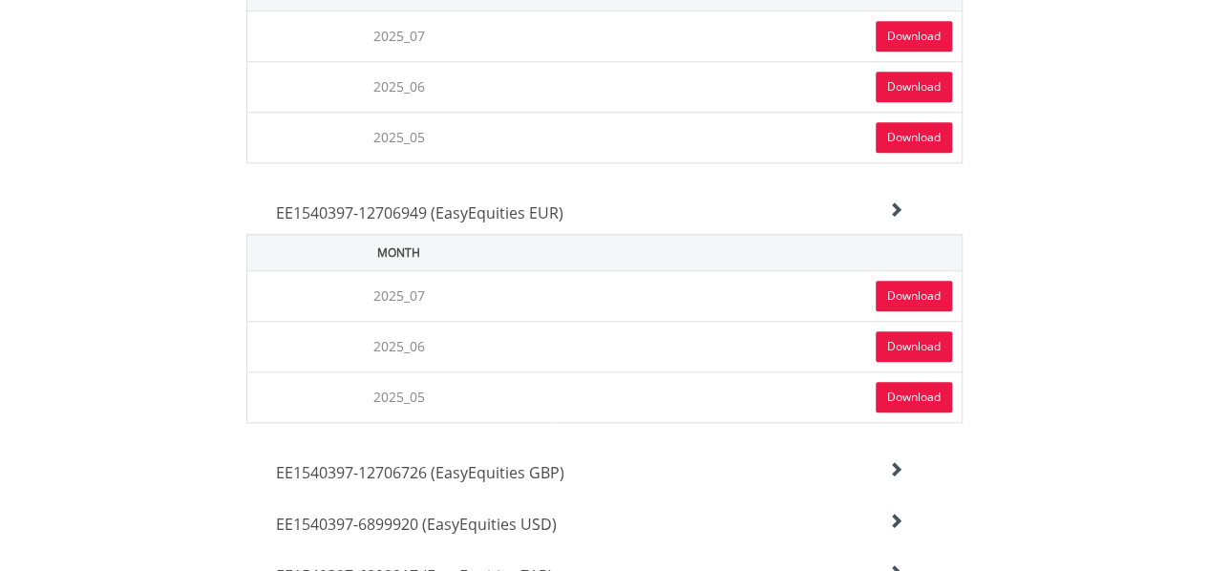
scroll to position [856, 0]
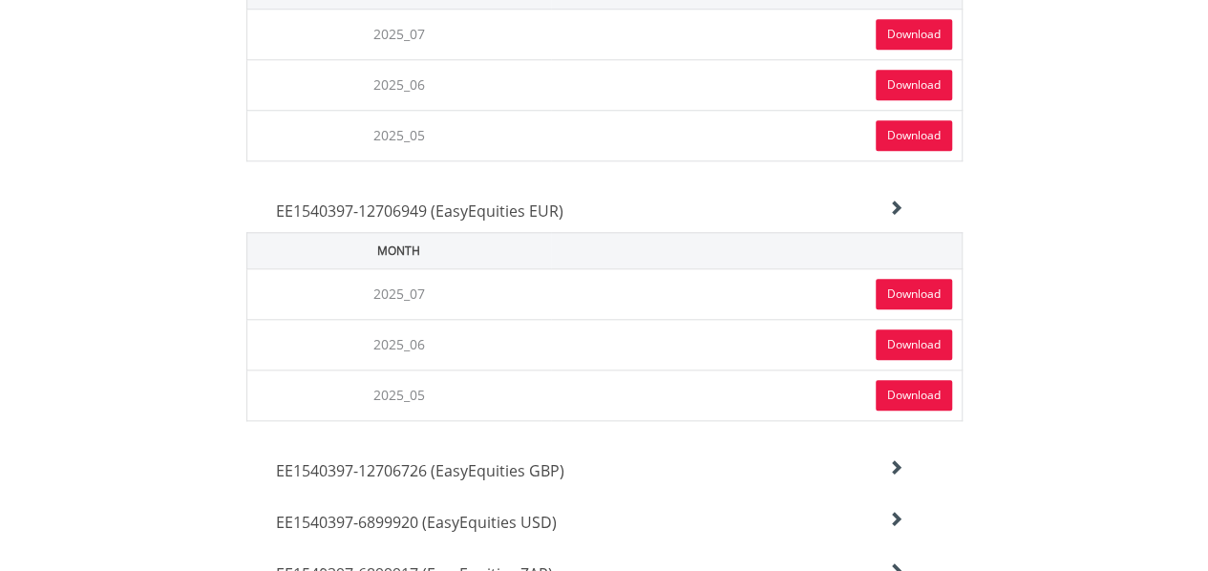
click at [909, 394] on link "Download" at bounding box center [914, 395] width 76 height 31
click at [909, 343] on link "Download" at bounding box center [914, 345] width 76 height 31
click at [891, 206] on icon at bounding box center [895, 208] width 15 height 15
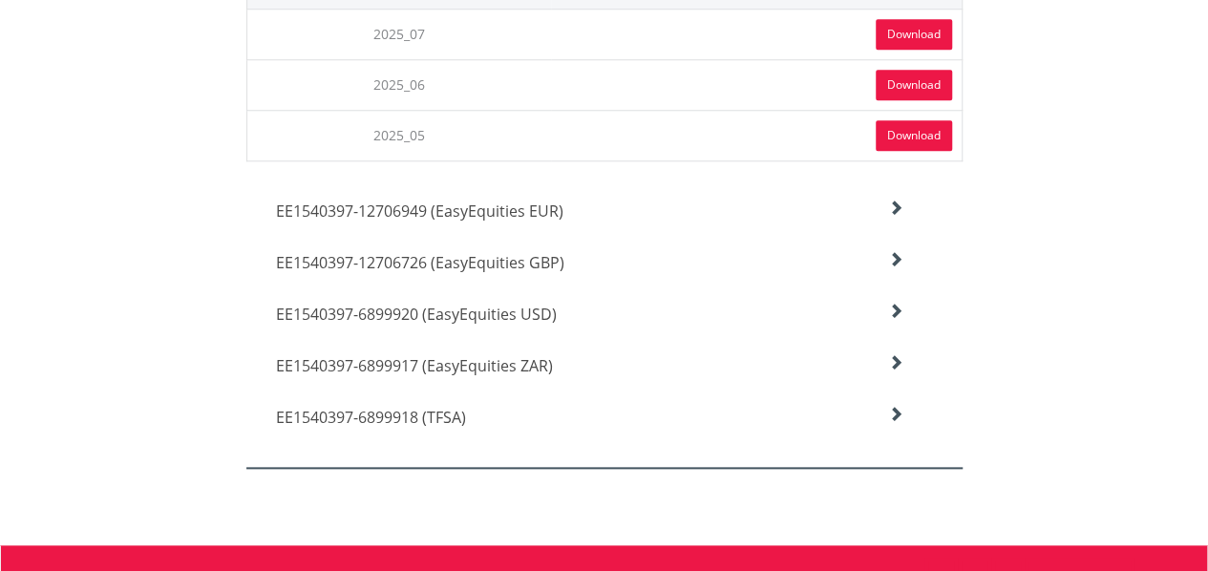
click at [896, 216] on icon at bounding box center [895, 208] width 15 height 15
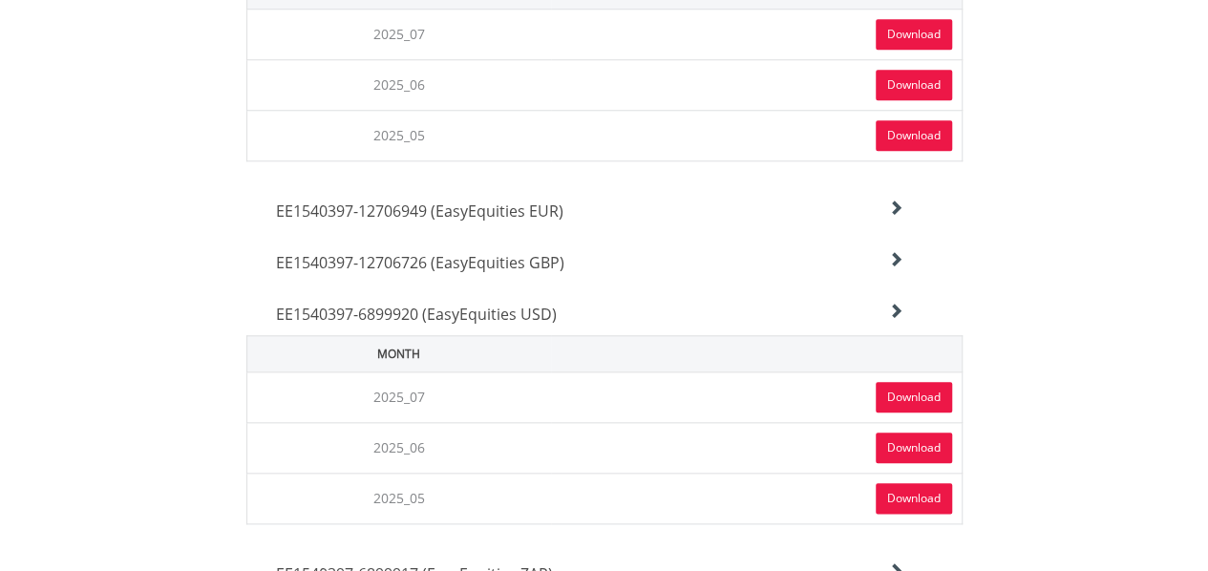
click at [904, 496] on link "Download" at bounding box center [914, 498] width 76 height 31
click at [922, 441] on link "Download" at bounding box center [914, 448] width 76 height 31
click at [902, 216] on icon at bounding box center [895, 208] width 15 height 15
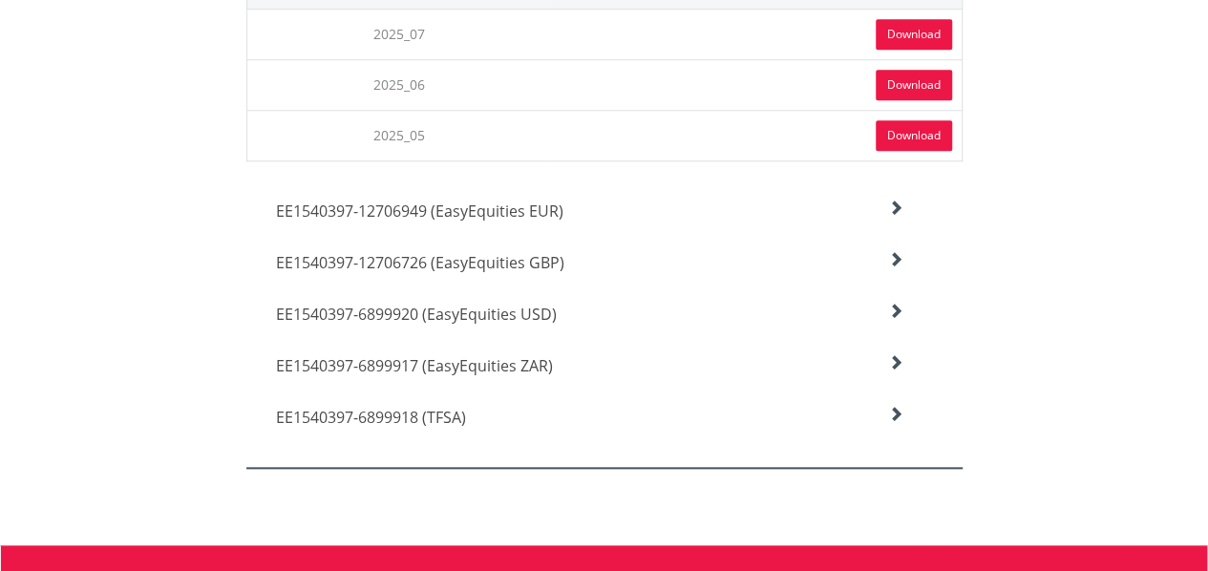
click at [894, 216] on icon at bounding box center [895, 208] width 15 height 15
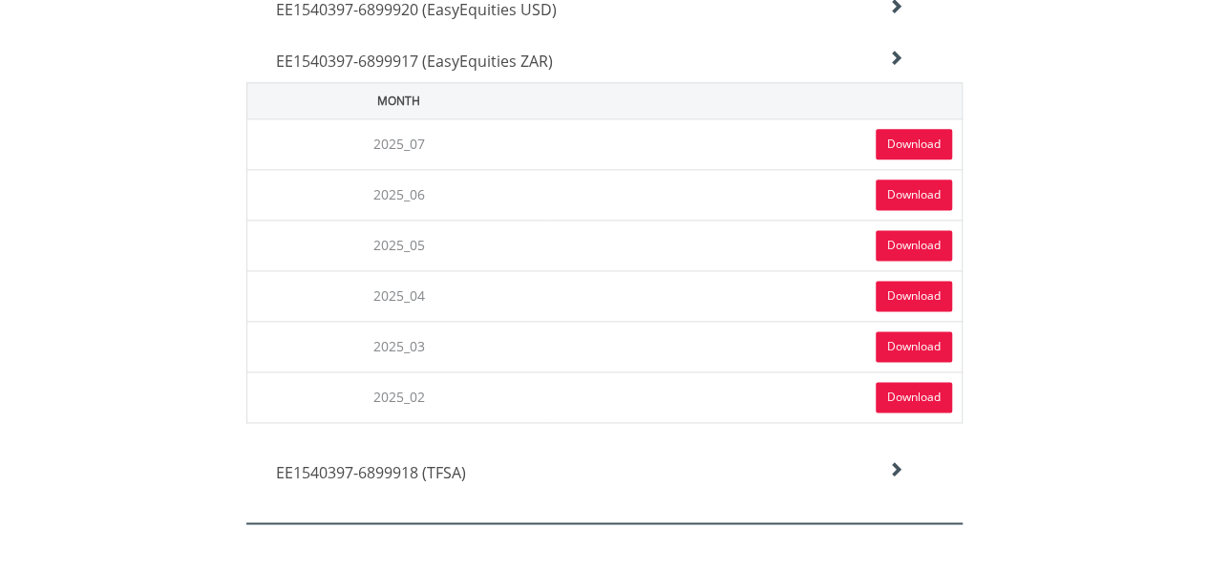
scroll to position [1185, 0]
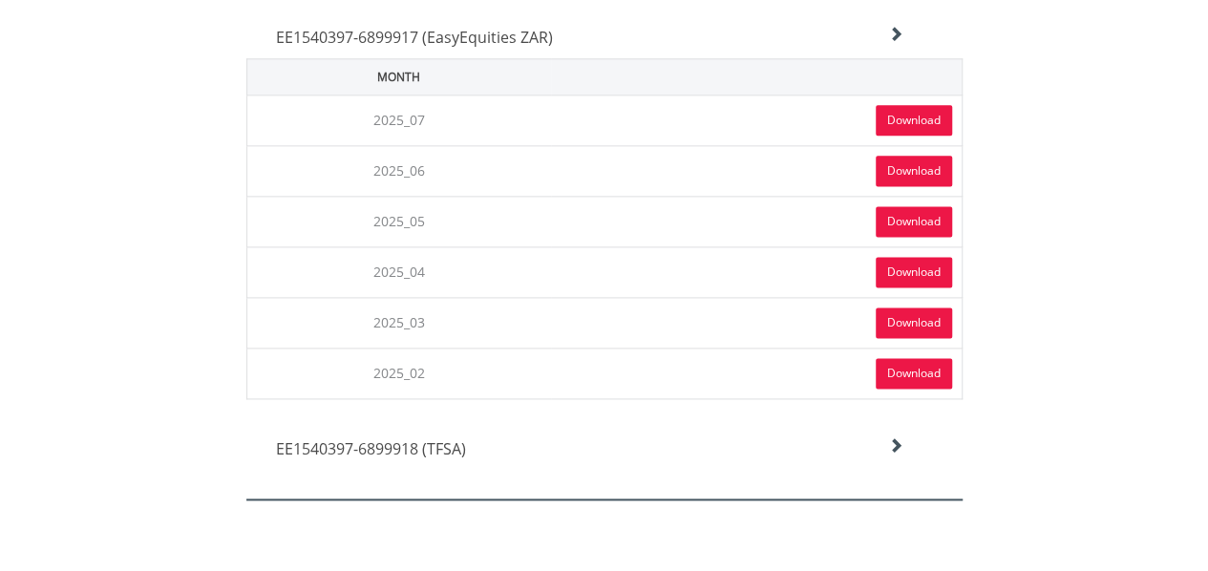
click at [914, 364] on link "Download" at bounding box center [914, 373] width 76 height 31
click at [919, 310] on link "Download" at bounding box center [914, 323] width 76 height 31
click at [891, 263] on link "Download" at bounding box center [914, 272] width 76 height 31
click at [902, 219] on link "Download" at bounding box center [914, 221] width 76 height 31
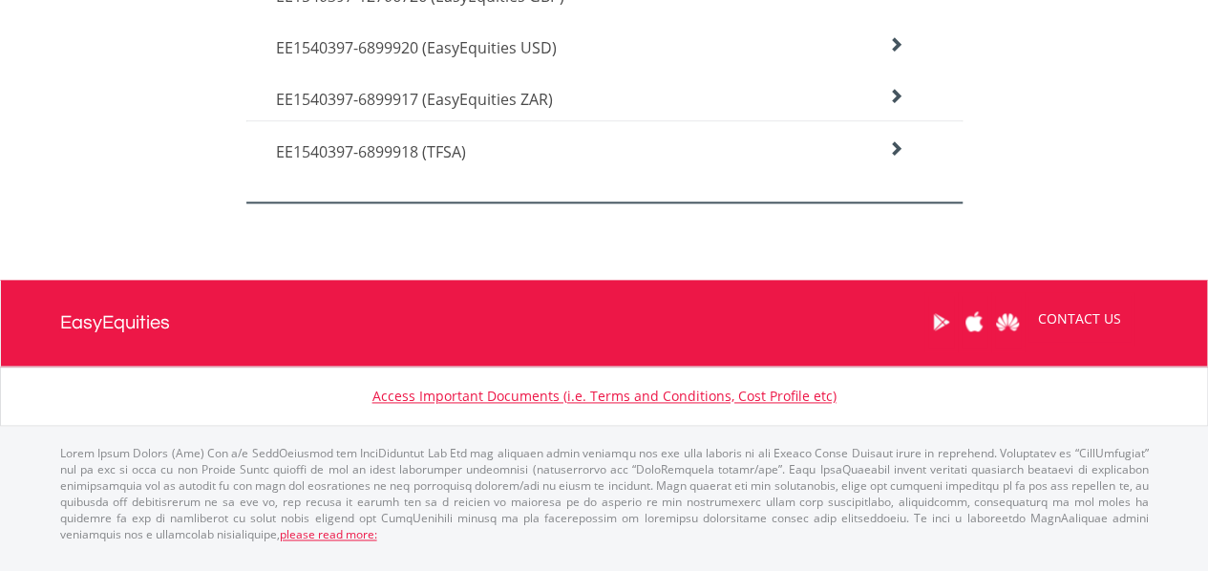
scroll to position [1102, 0]
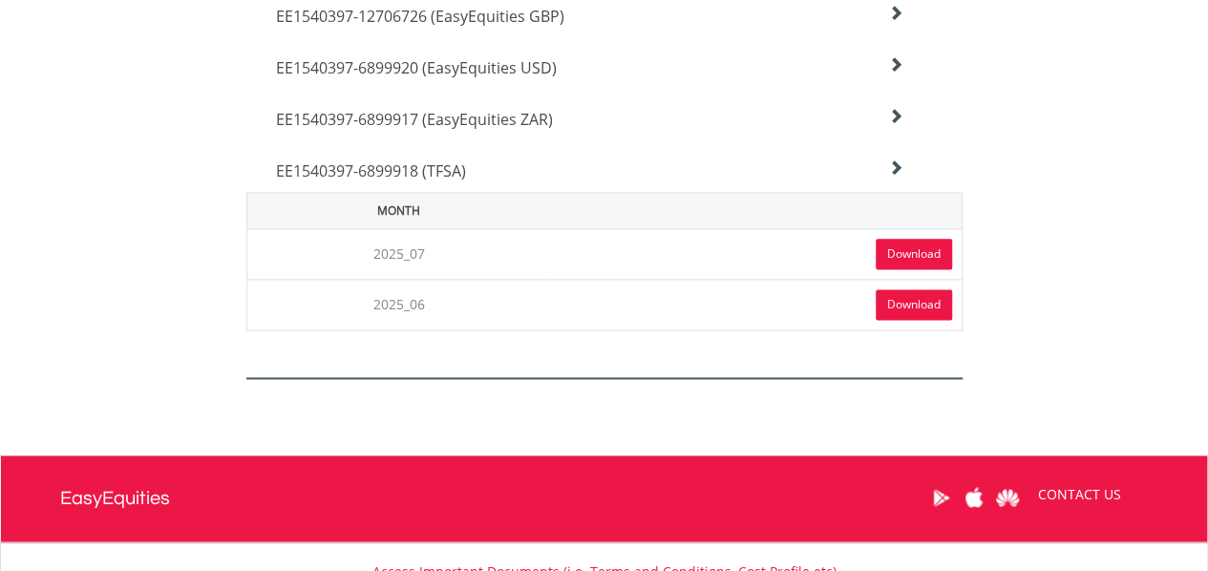
scroll to position [1185, 0]
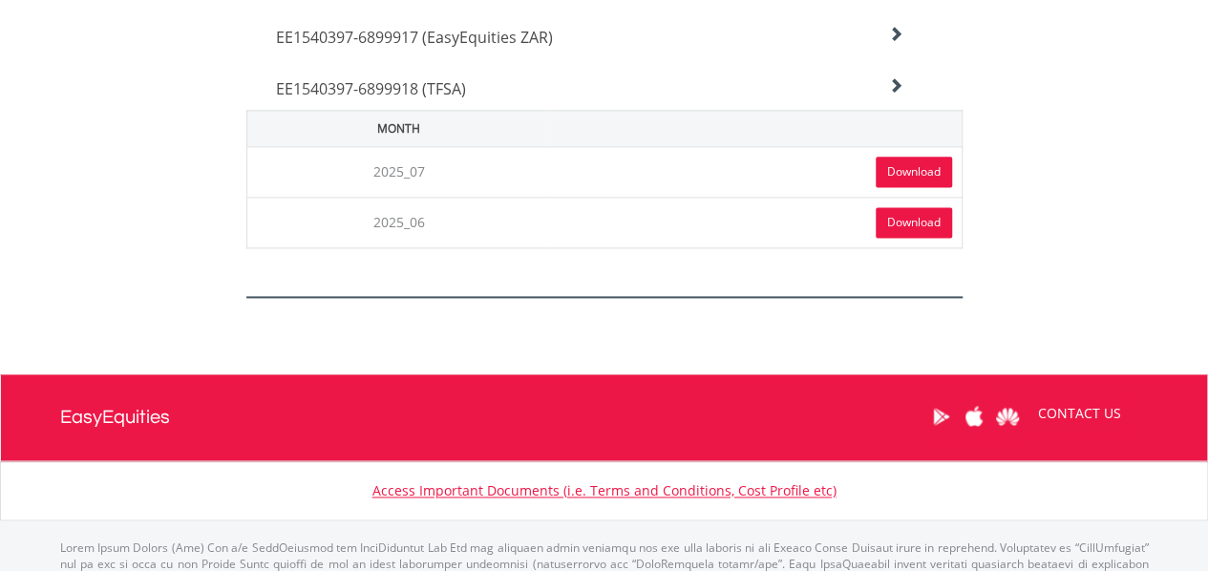
click at [909, 211] on link "Download" at bounding box center [914, 222] width 76 height 31
click at [912, 168] on link "Download" at bounding box center [914, 172] width 76 height 31
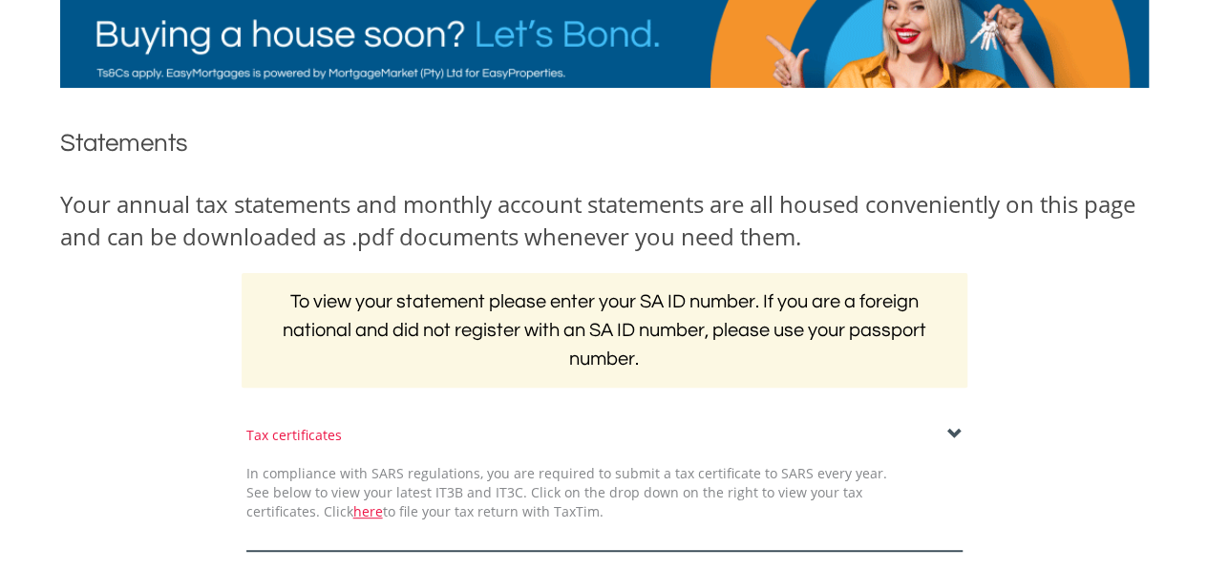
scroll to position [0, 0]
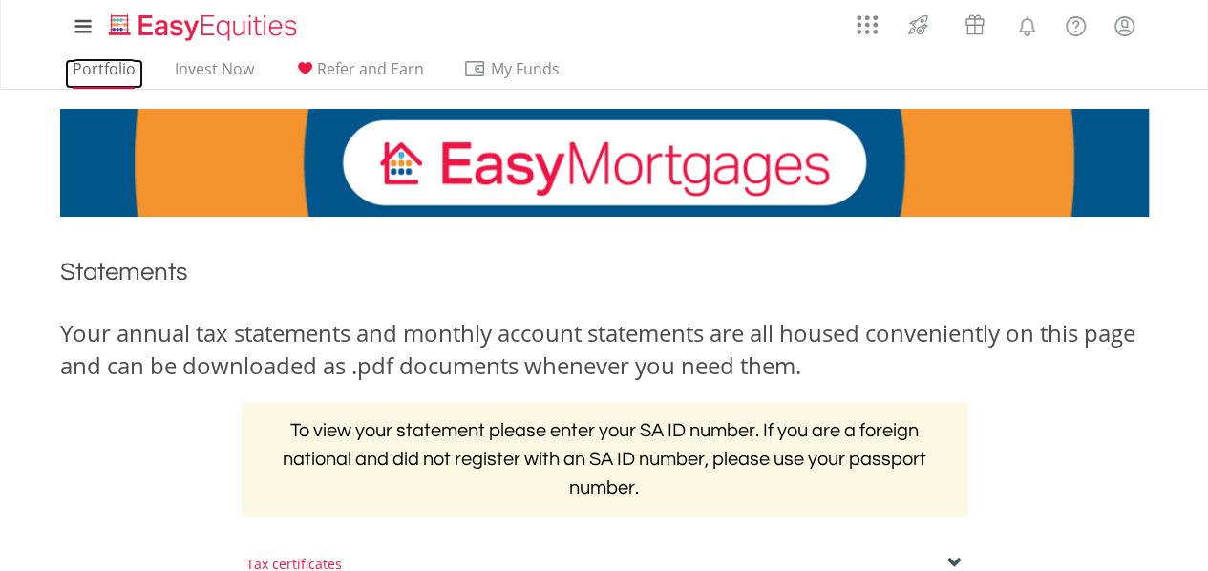
click at [125, 60] on link "Portfolio" at bounding box center [104, 74] width 78 height 30
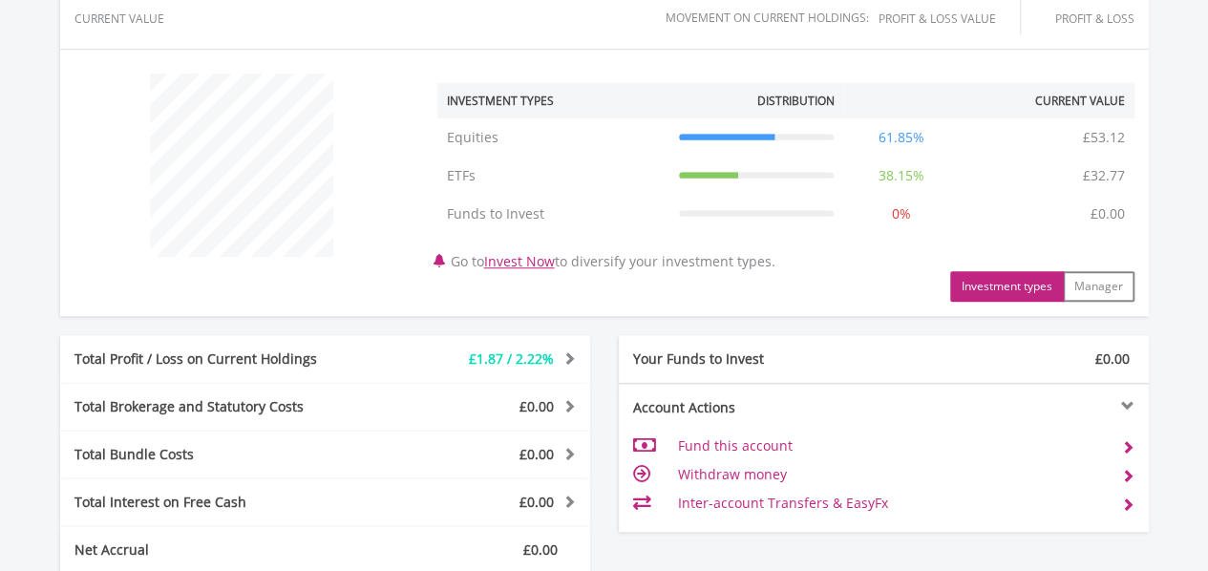
scroll to position [1010, 0]
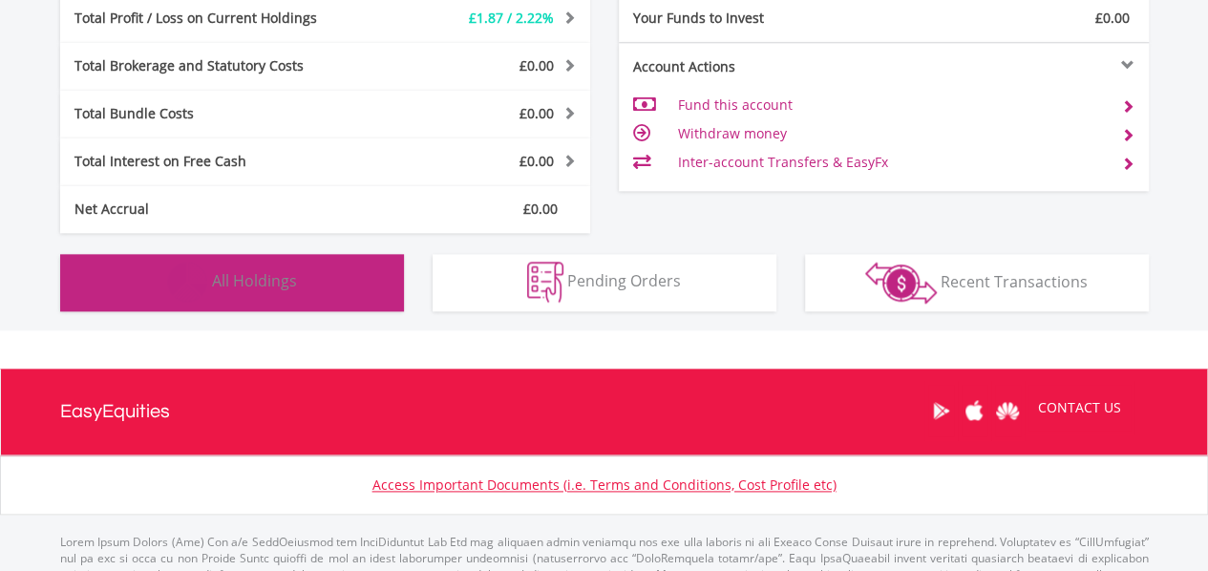
click at [302, 284] on button "Holdings All Holdings" at bounding box center [232, 282] width 344 height 57
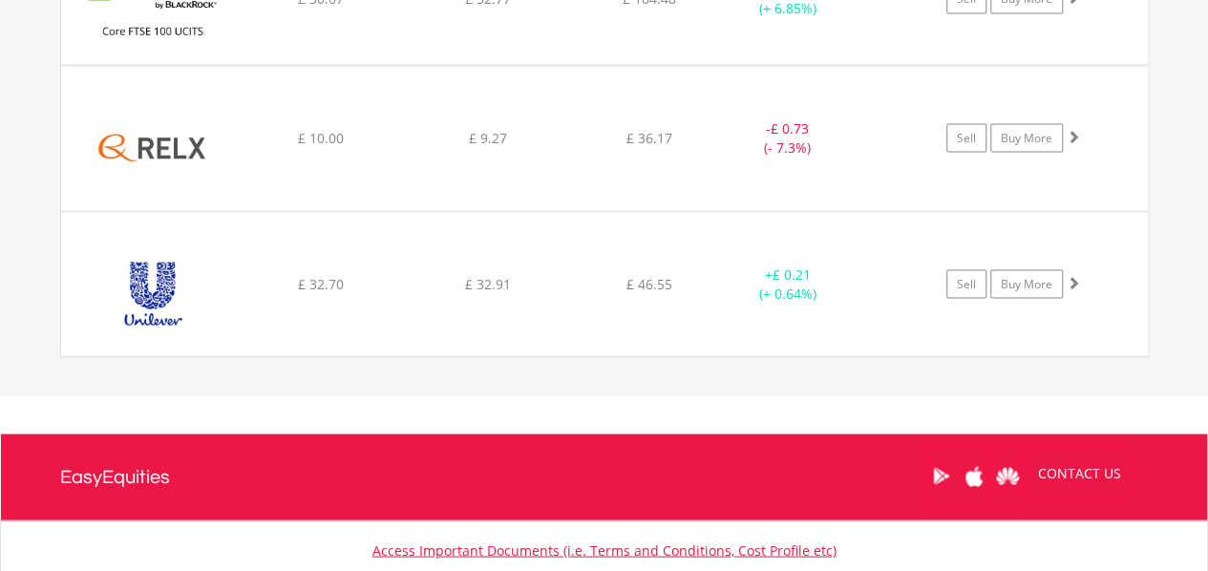
scroll to position [1687, 0]
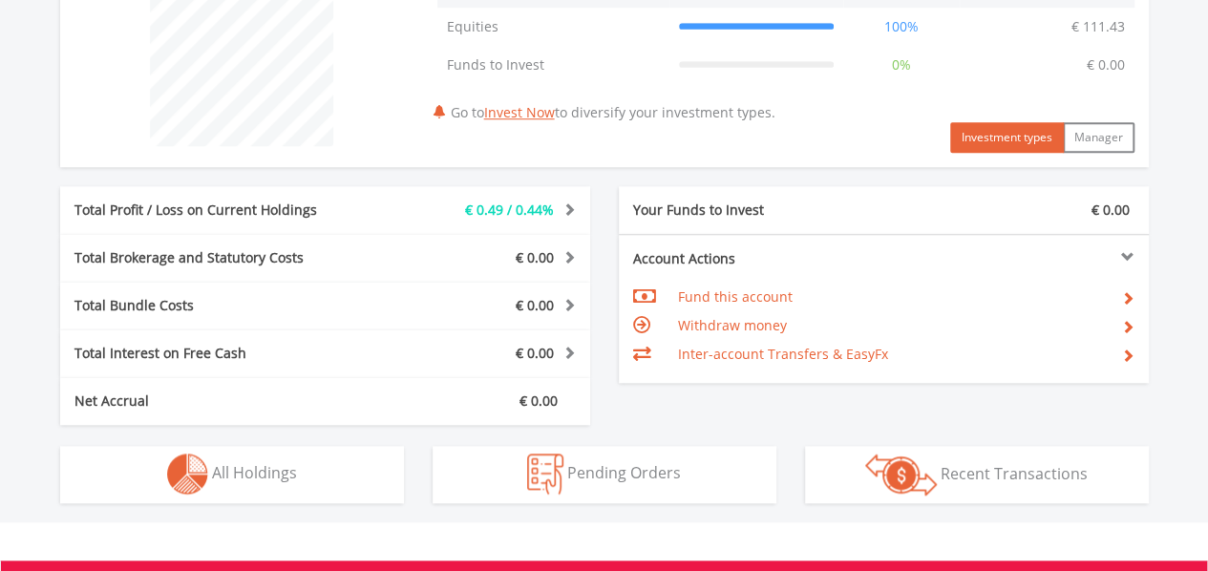
scroll to position [183, 363]
click at [1207, 424] on html "My Investments Invest Now New Listings Sell My Recurring Investments Pending Or…" at bounding box center [604, 36] width 1208 height 1633
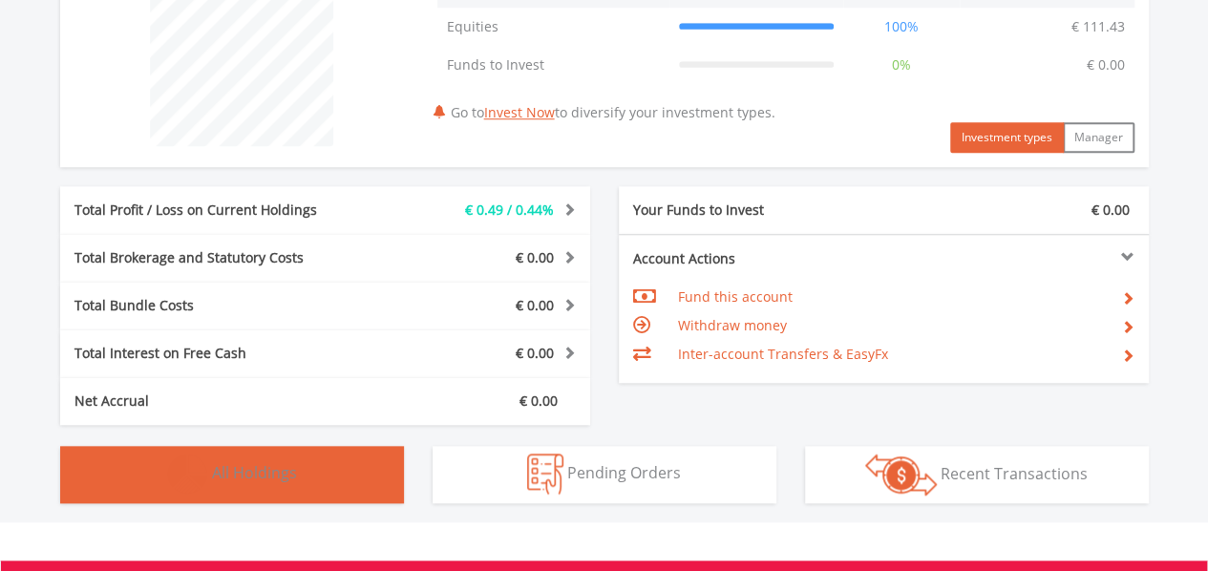
click at [274, 481] on span "All Holdings" at bounding box center [254, 472] width 85 height 21
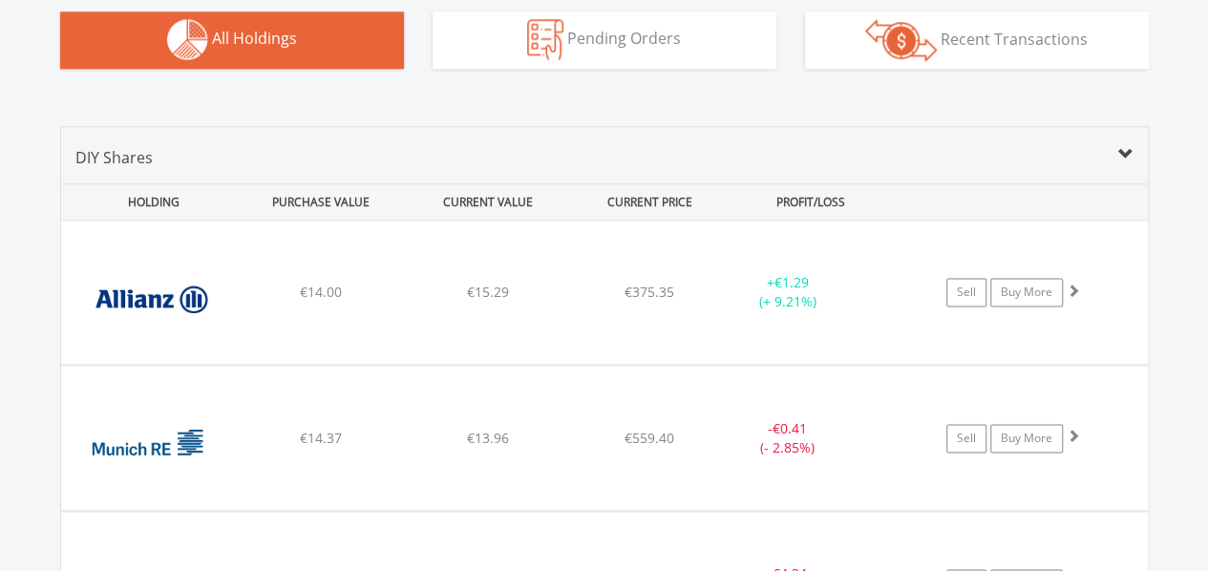
scroll to position [1164, 0]
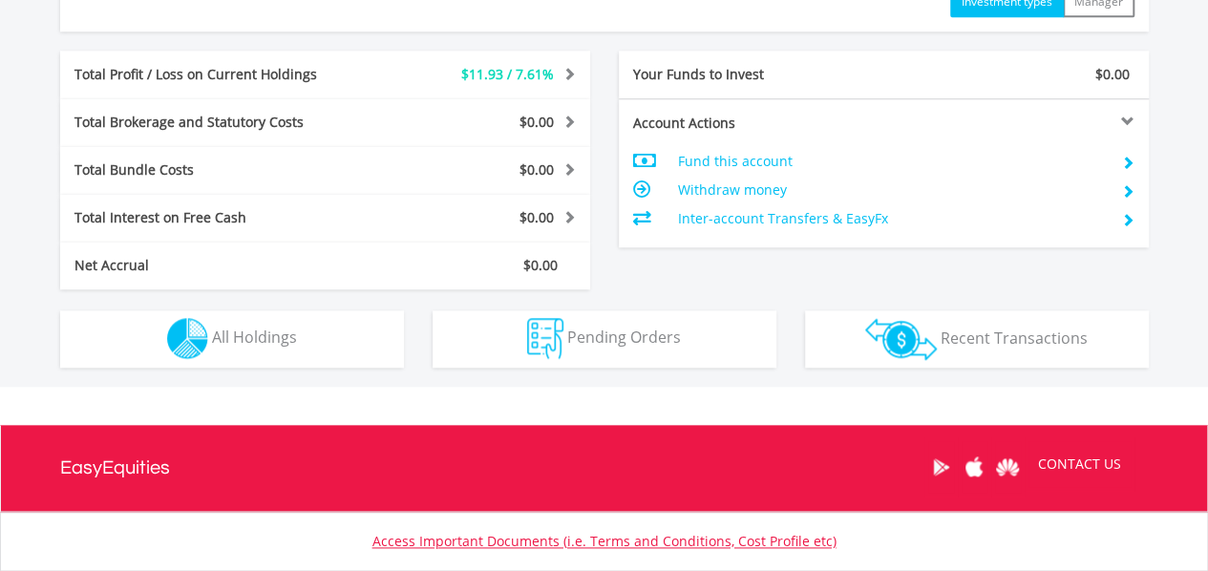
scroll to position [992, 0]
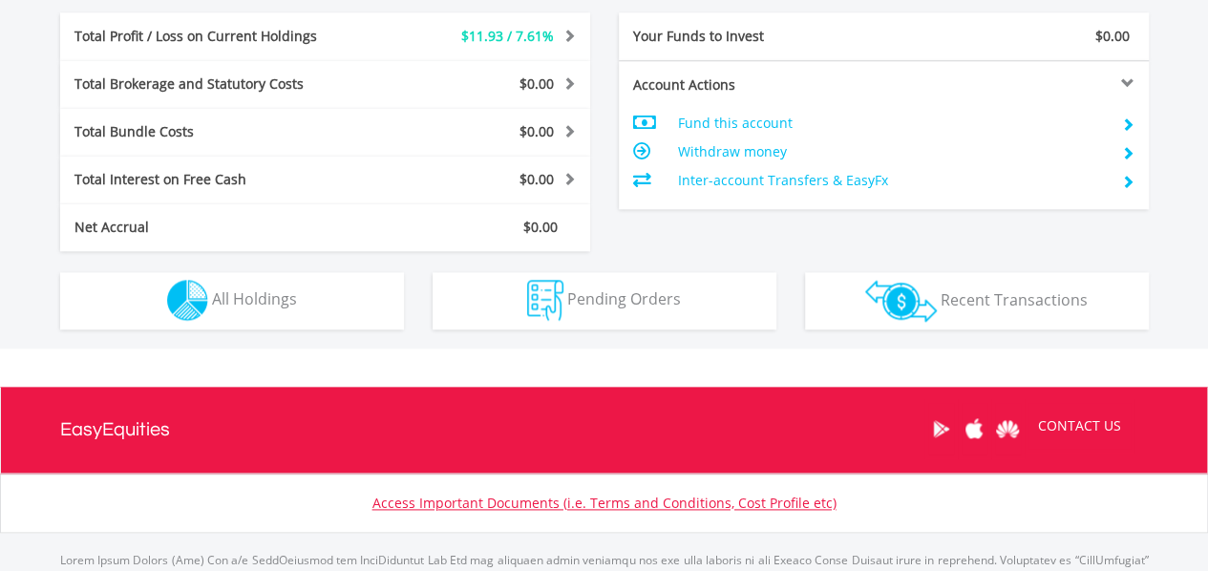
drag, startPoint x: 1214, startPoint y: 101, endPoint x: 1219, endPoint y: 423, distance: 322.0
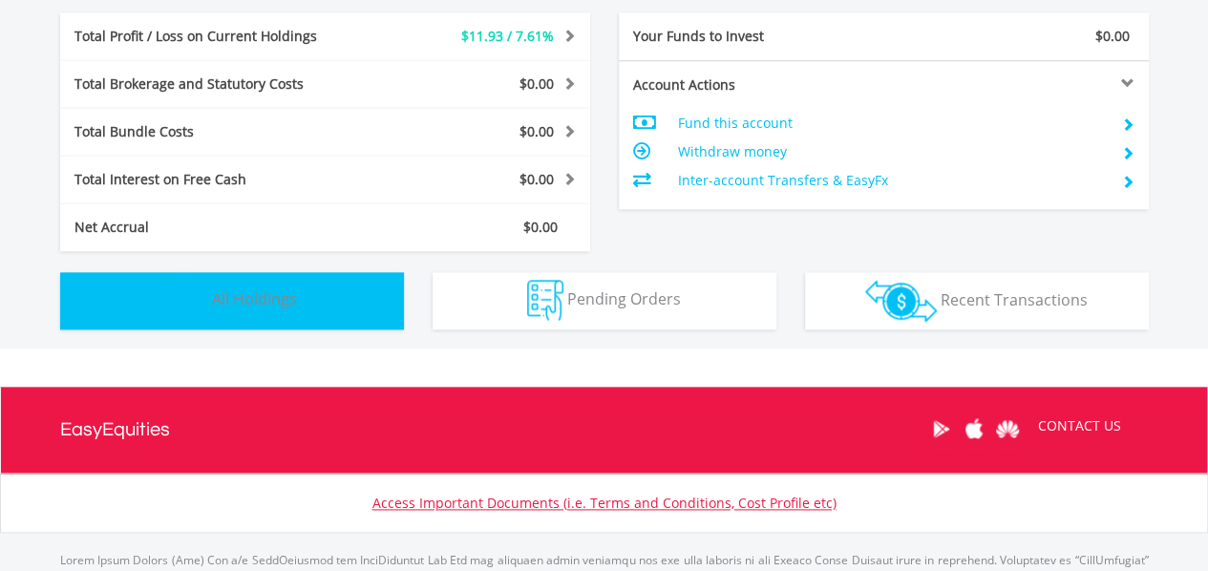
click at [286, 290] on span "All Holdings" at bounding box center [254, 298] width 85 height 21
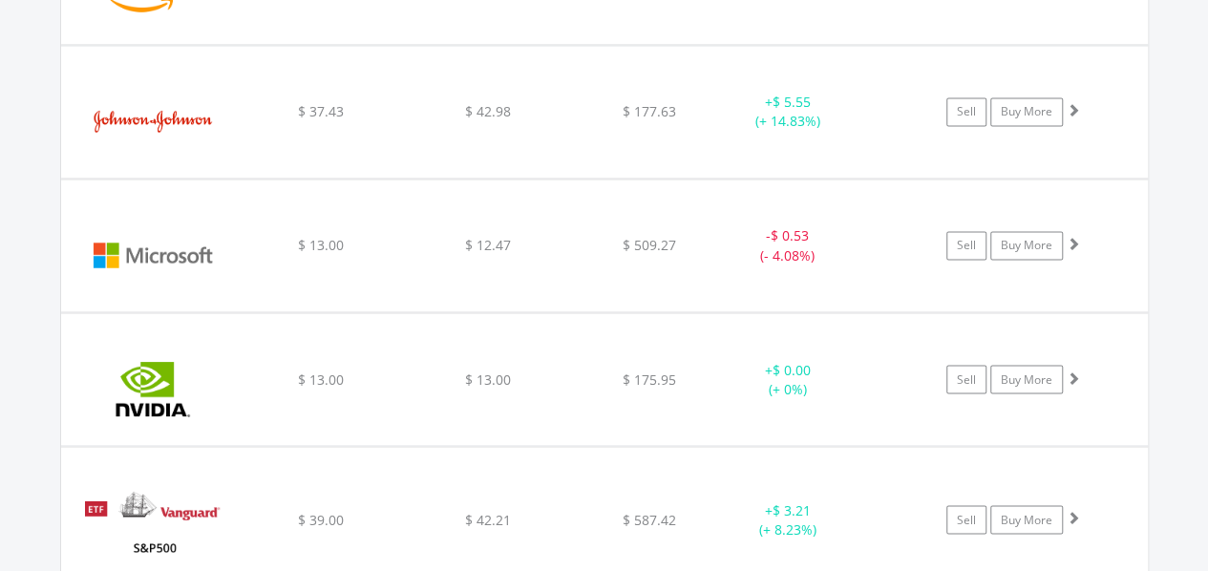
scroll to position [1583, 0]
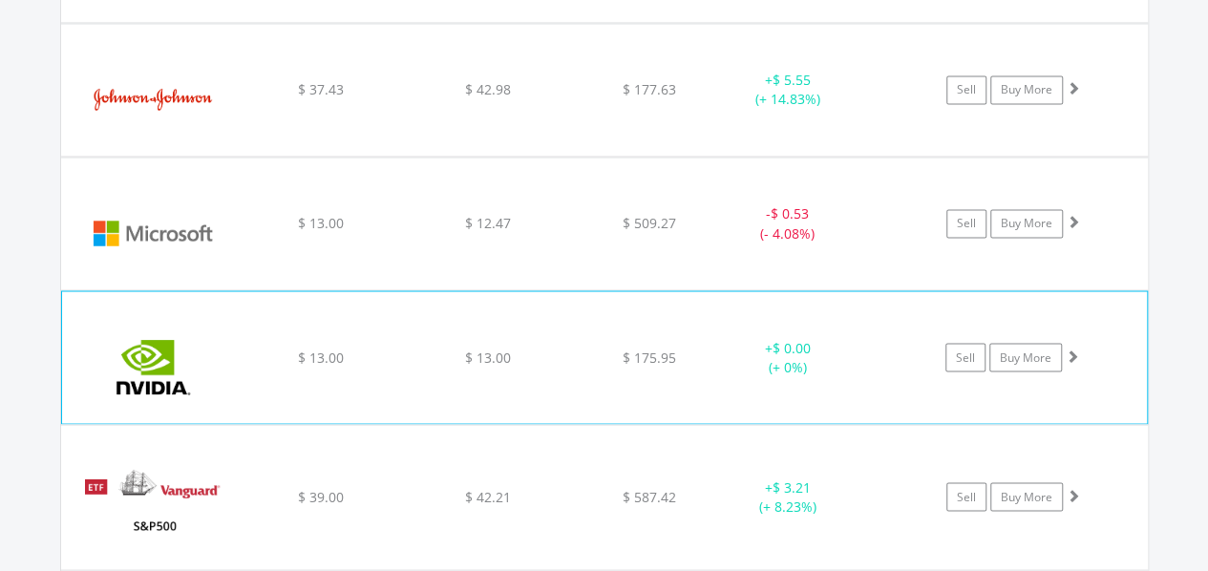
click at [1078, 355] on span at bounding box center [1072, 355] width 13 height 13
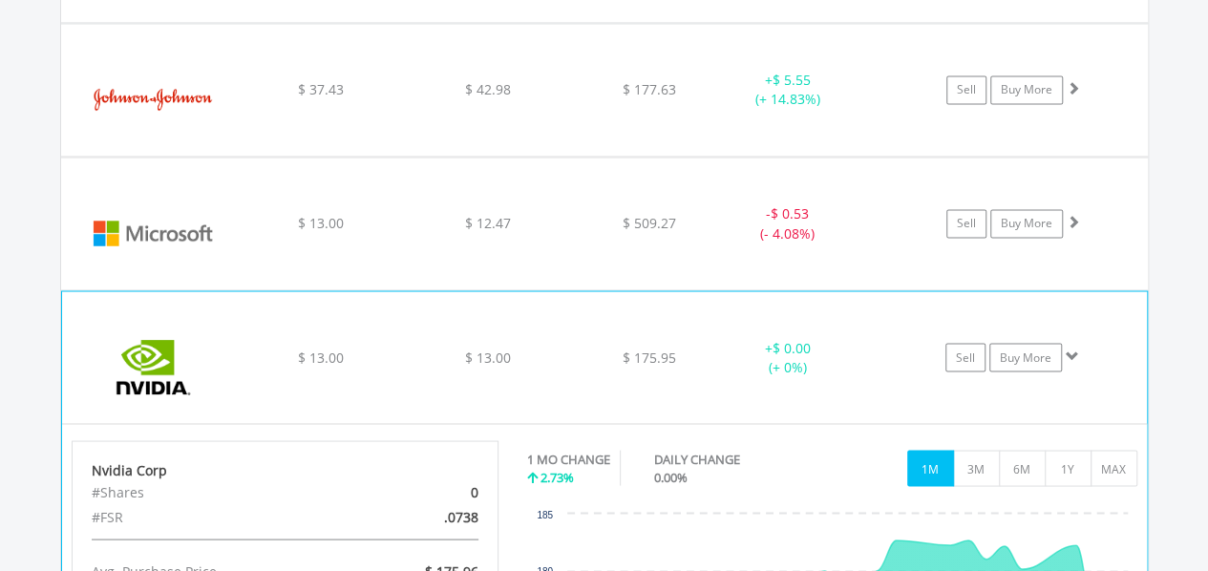
click at [1078, 355] on span at bounding box center [1072, 355] width 13 height 13
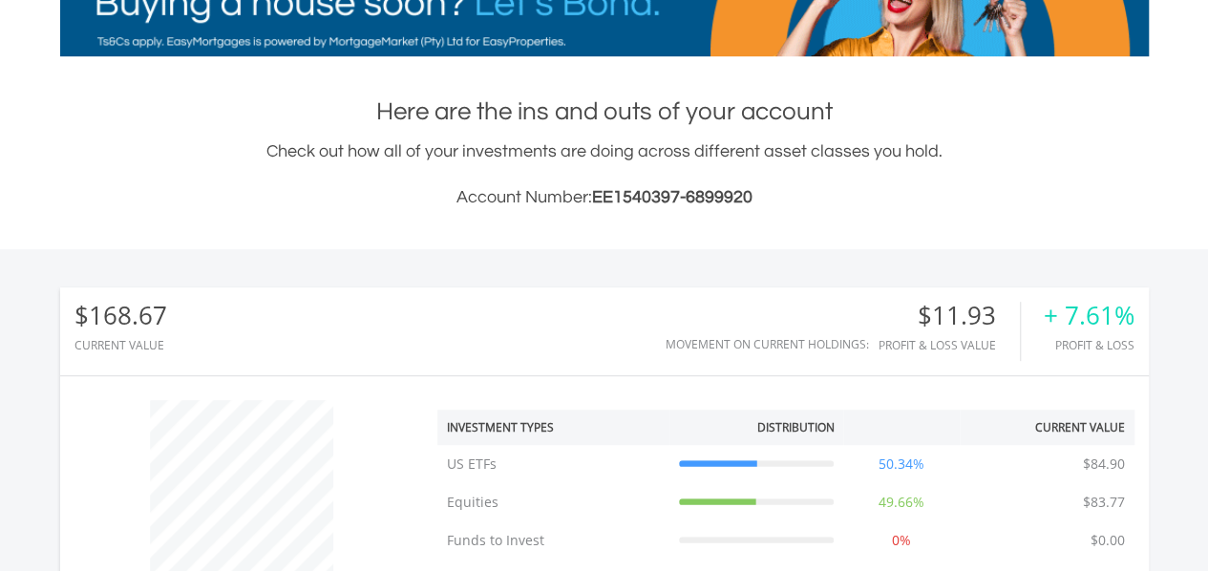
scroll to position [313, 0]
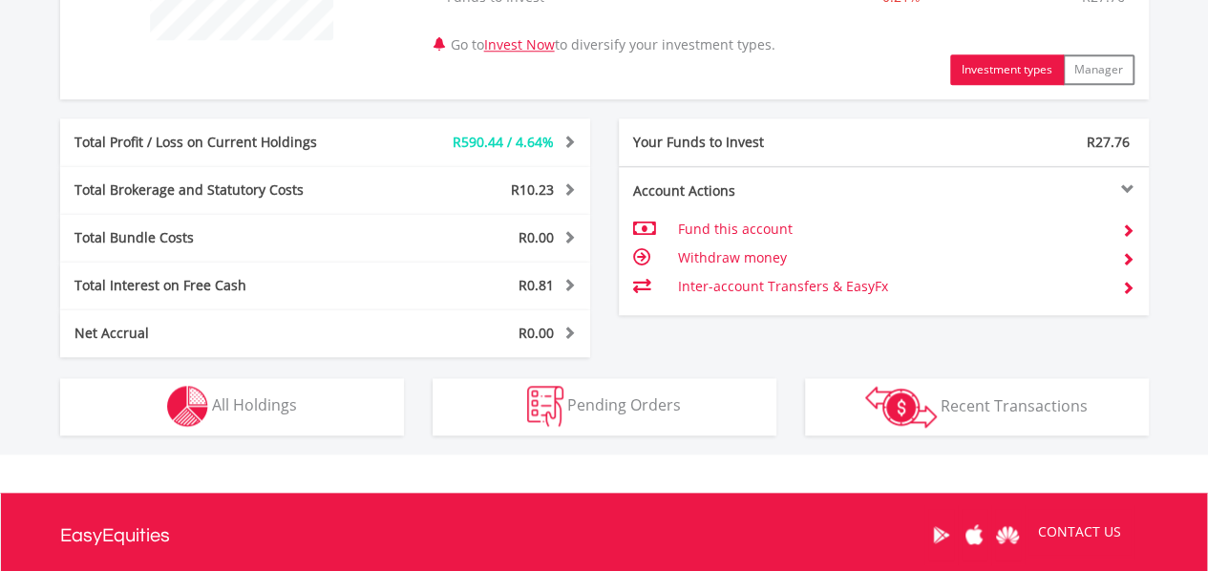
scroll to position [887, 0]
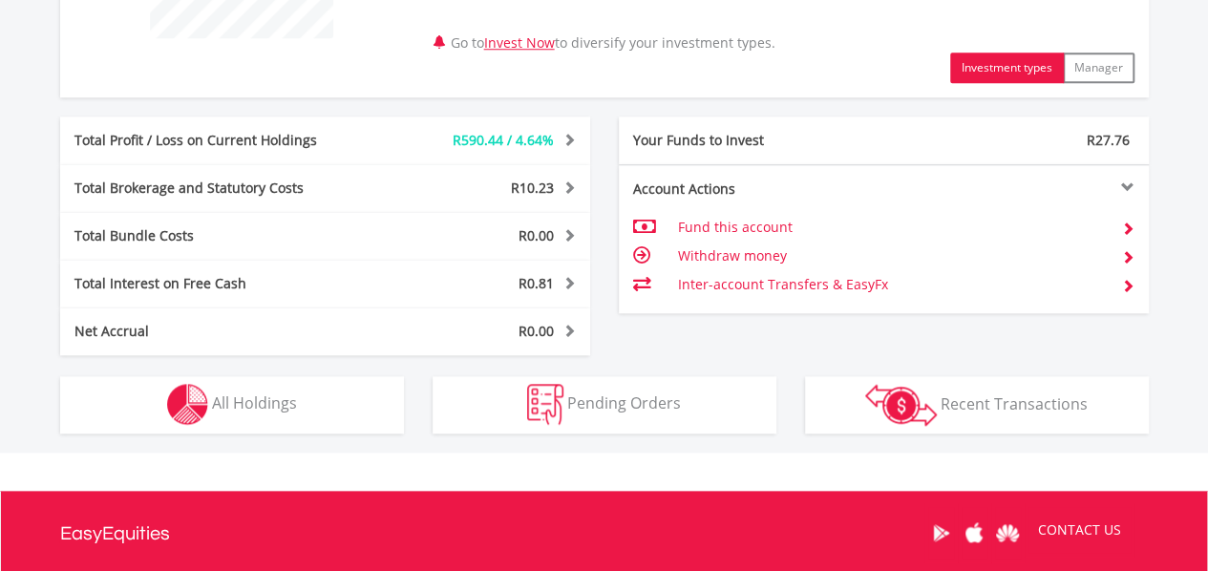
drag, startPoint x: 1219, startPoint y: 135, endPoint x: 1222, endPoint y: 423, distance: 288.5
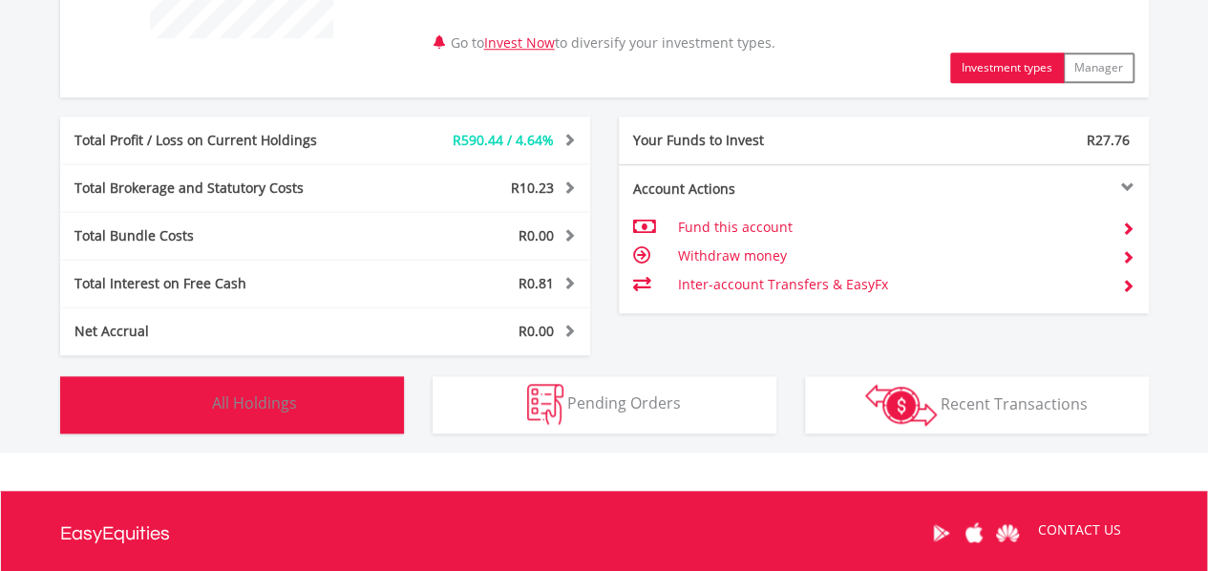
click at [252, 417] on button "Holdings All Holdings" at bounding box center [232, 404] width 344 height 57
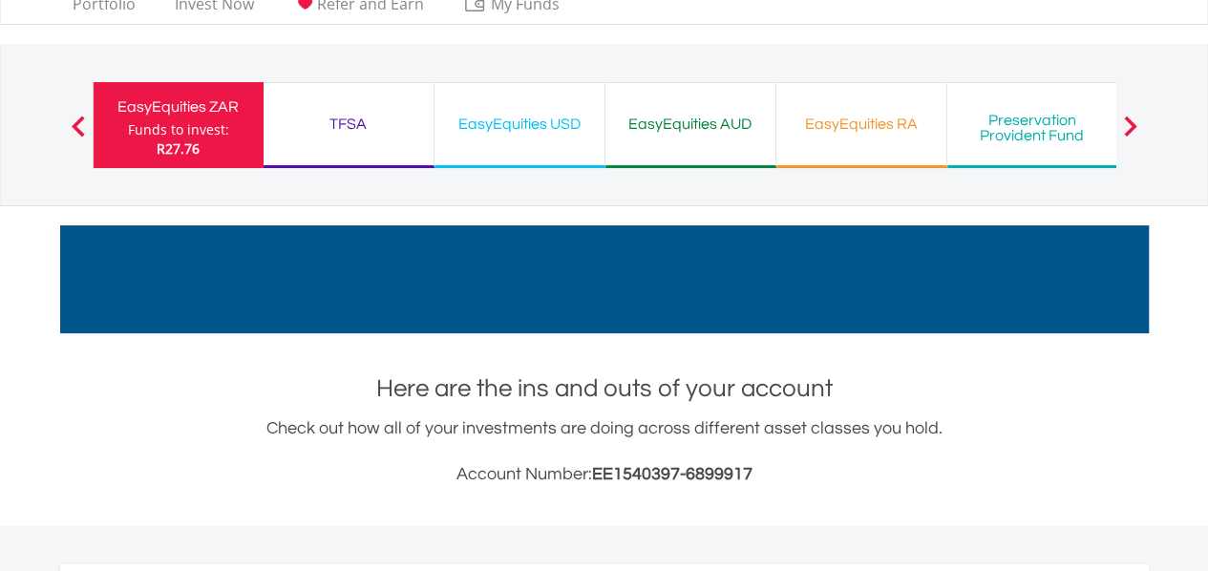
scroll to position [0, 0]
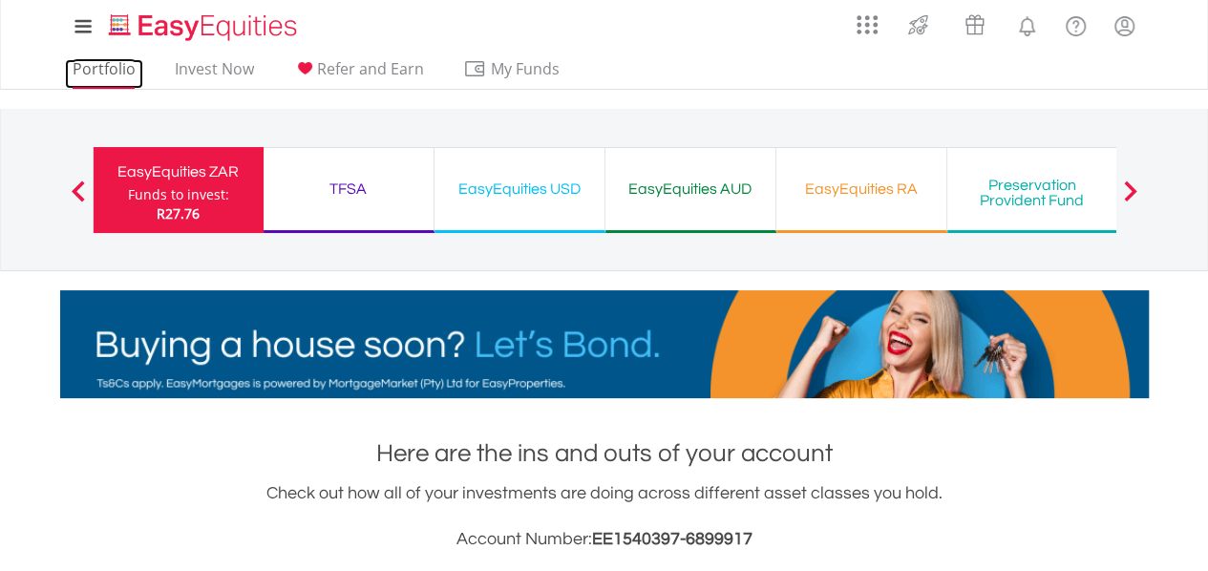
click at [115, 73] on link "Portfolio" at bounding box center [104, 74] width 78 height 30
